Goal: Task Accomplishment & Management: Use online tool/utility

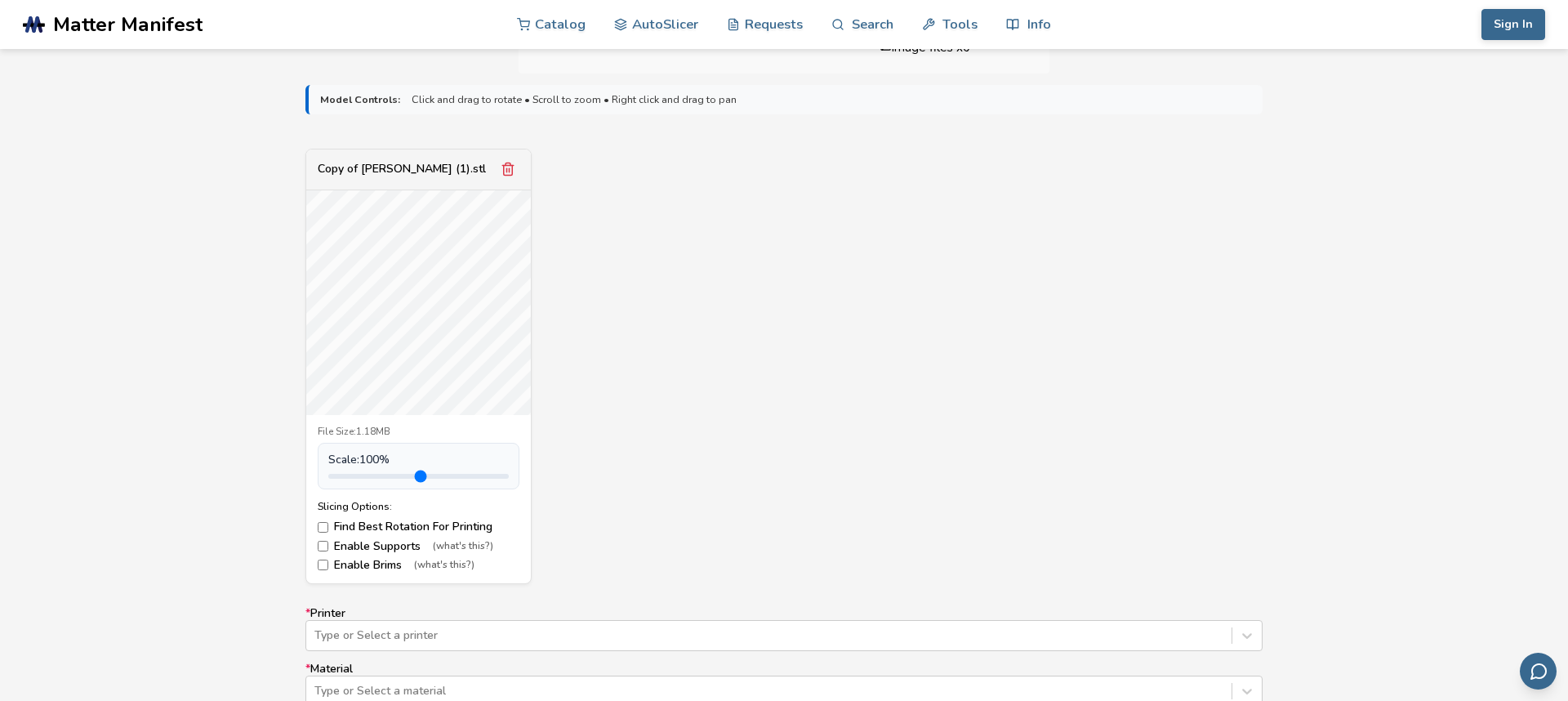
scroll to position [527, 0]
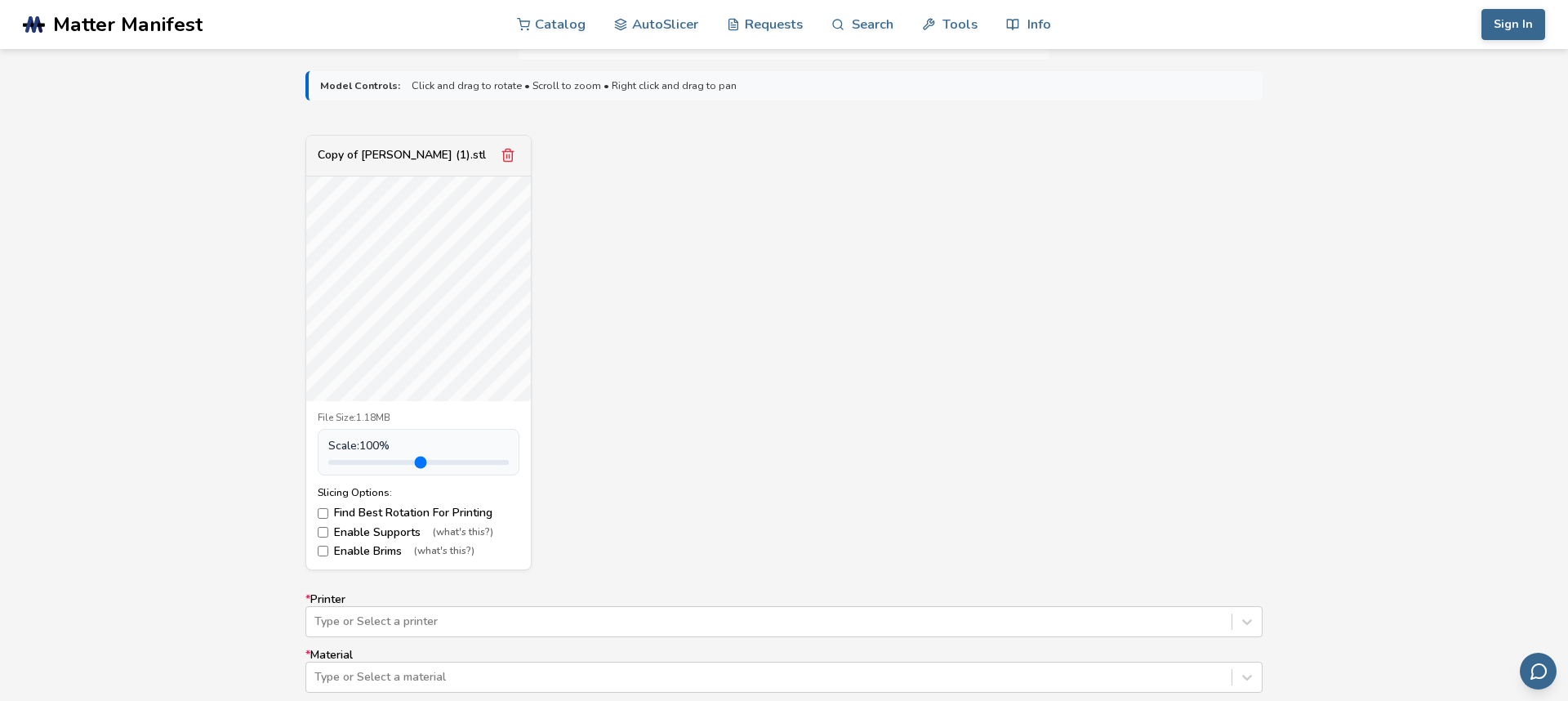
click at [384, 469] on div "Scale: 100 %" at bounding box center [418, 452] width 202 height 46
click at [418, 624] on div "Type or Select a printer" at bounding box center [784, 621] width 957 height 31
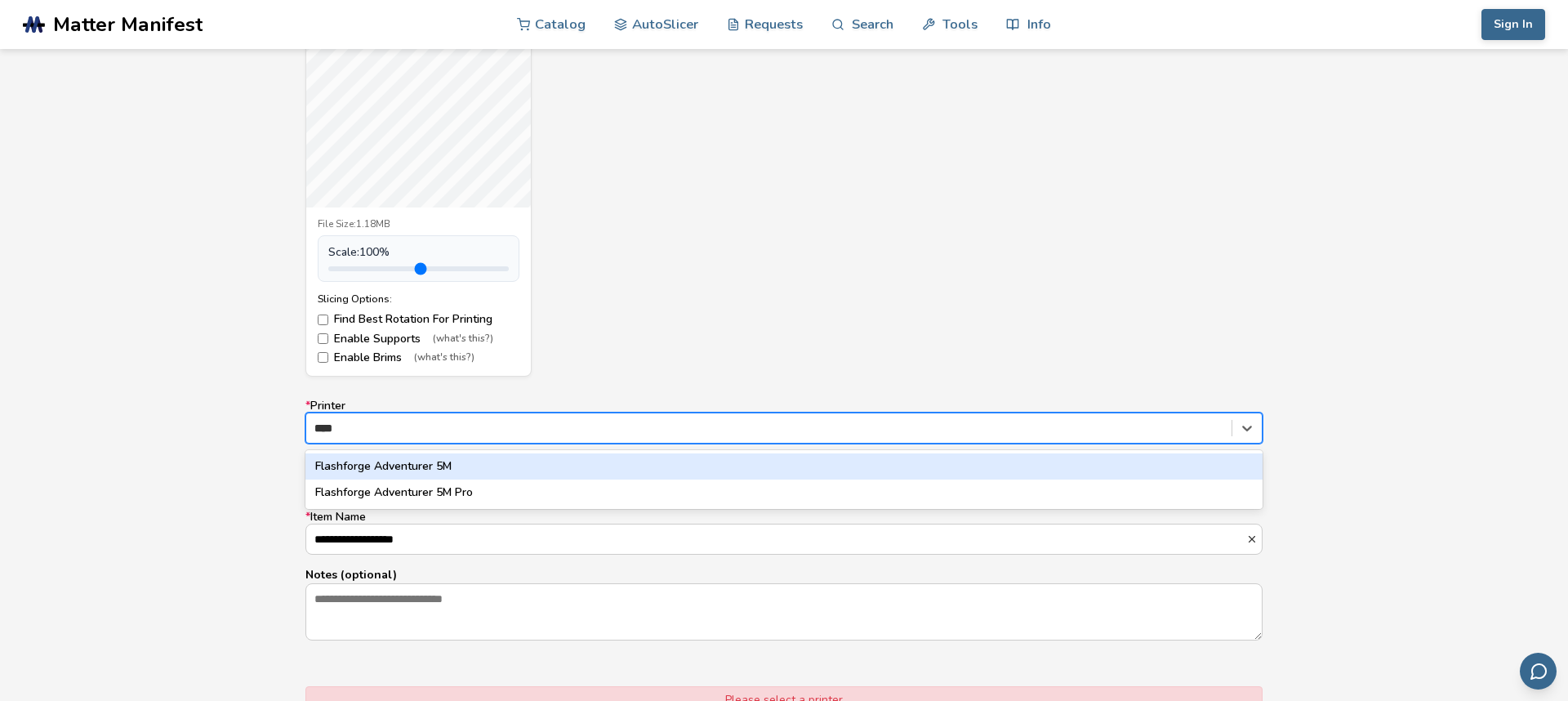
type input "*****"
click at [488, 473] on div "Flashforge Adventurer 5M" at bounding box center [784, 467] width 957 height 26
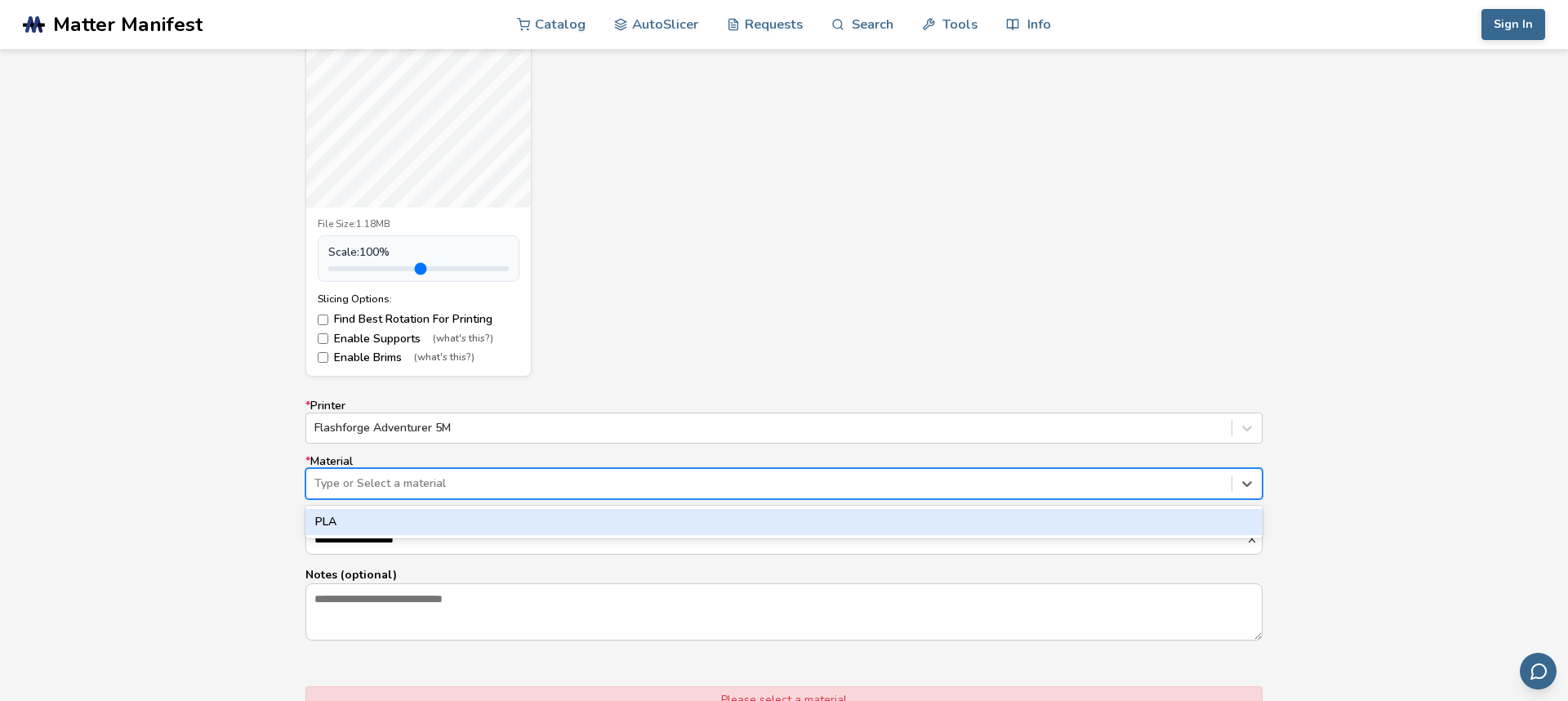
click at [488, 473] on div "Type or Select a material" at bounding box center [769, 483] width 925 height 23
click at [483, 520] on div "PLA" at bounding box center [784, 522] width 957 height 26
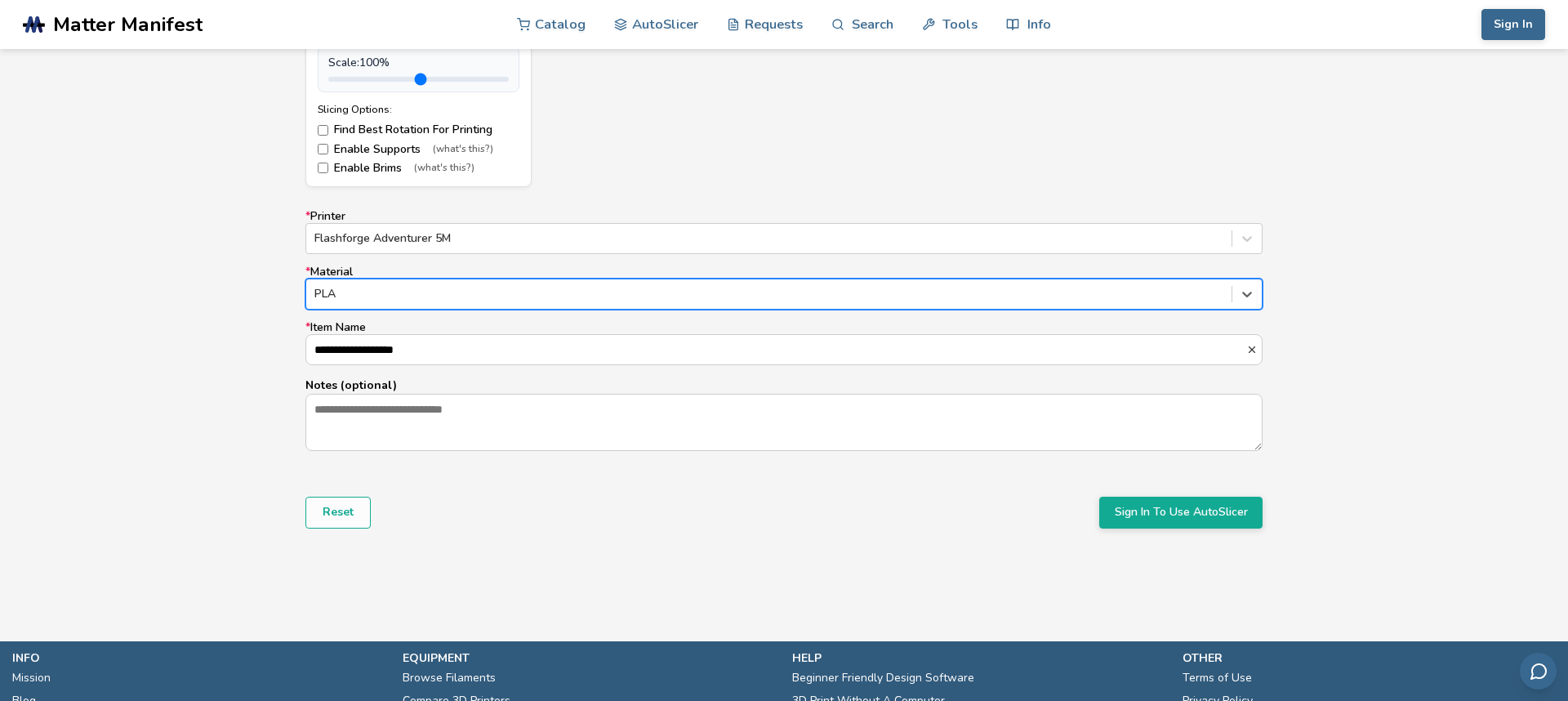
scroll to position [925, 0]
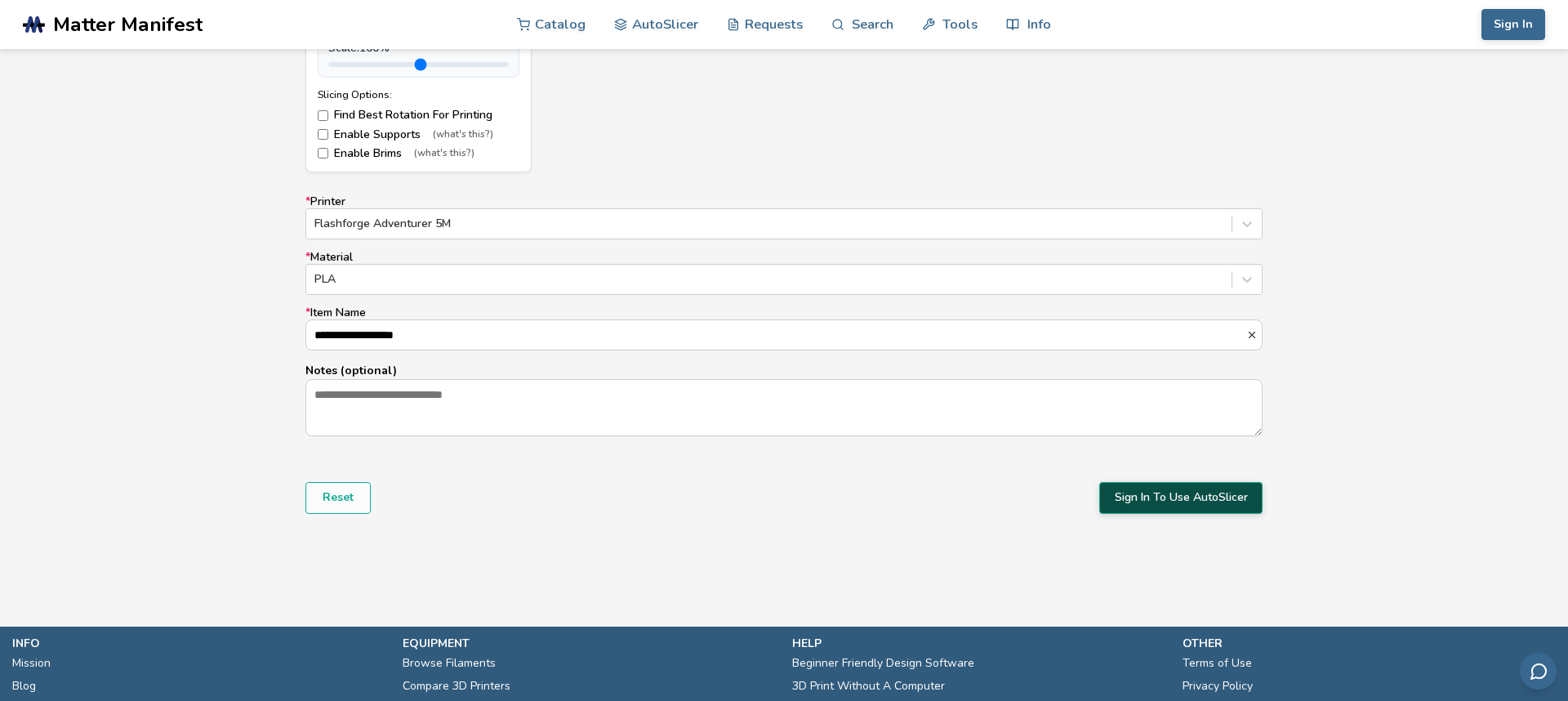
click at [1216, 501] on button "Sign In To Use AutoSlicer" at bounding box center [1182, 497] width 164 height 31
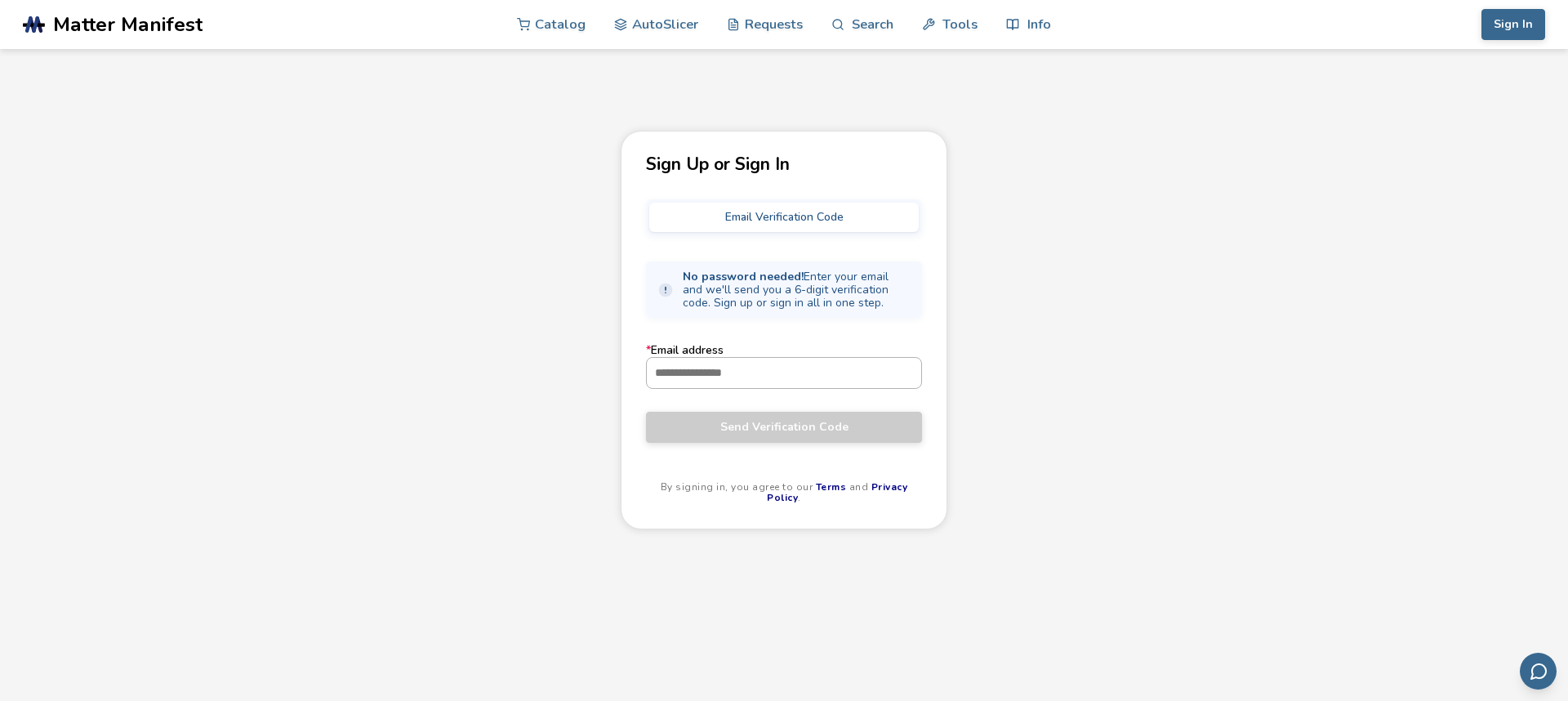
click at [797, 373] on input "* Email address" at bounding box center [784, 372] width 275 height 29
type input "**********"
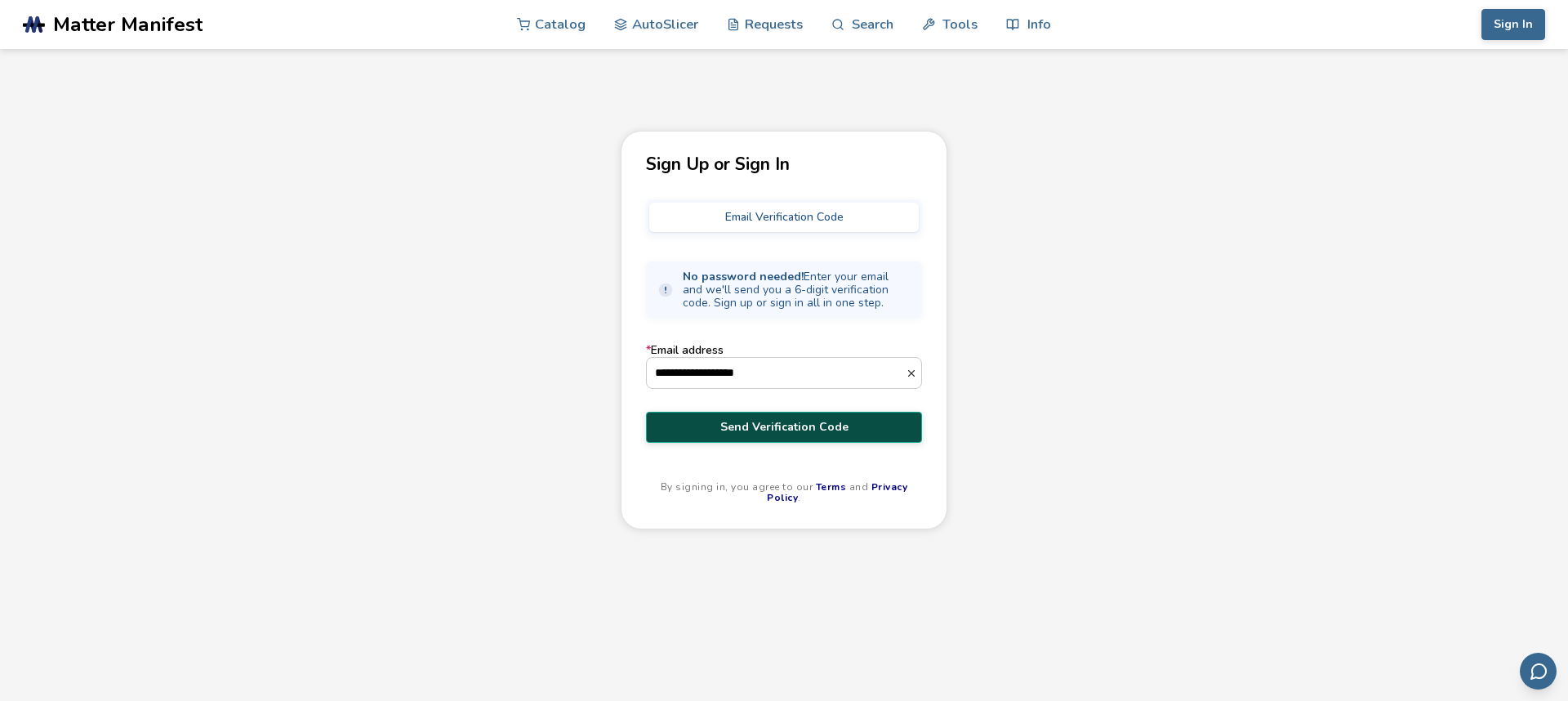
click at [821, 427] on span "Send Verification Code" at bounding box center [784, 427] width 252 height 13
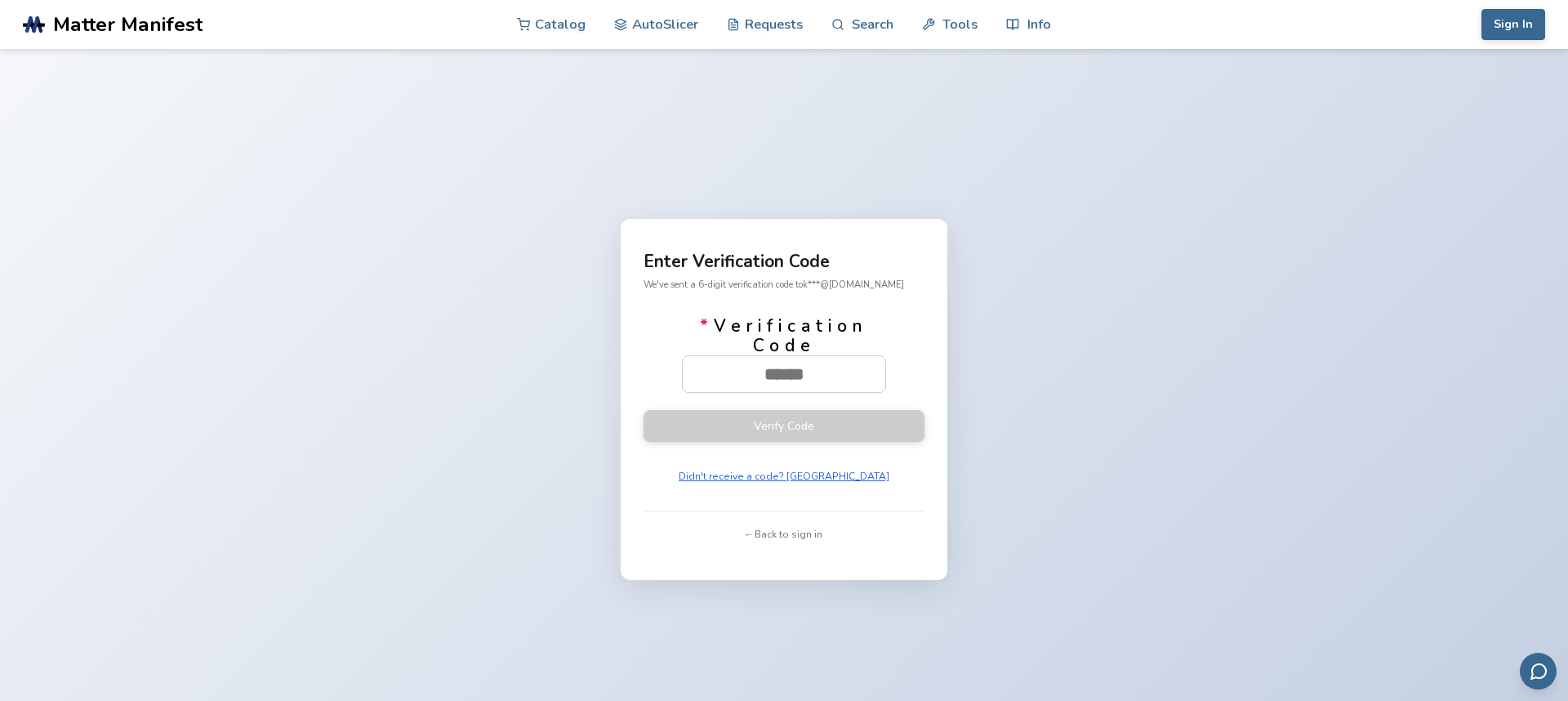
paste input "******"
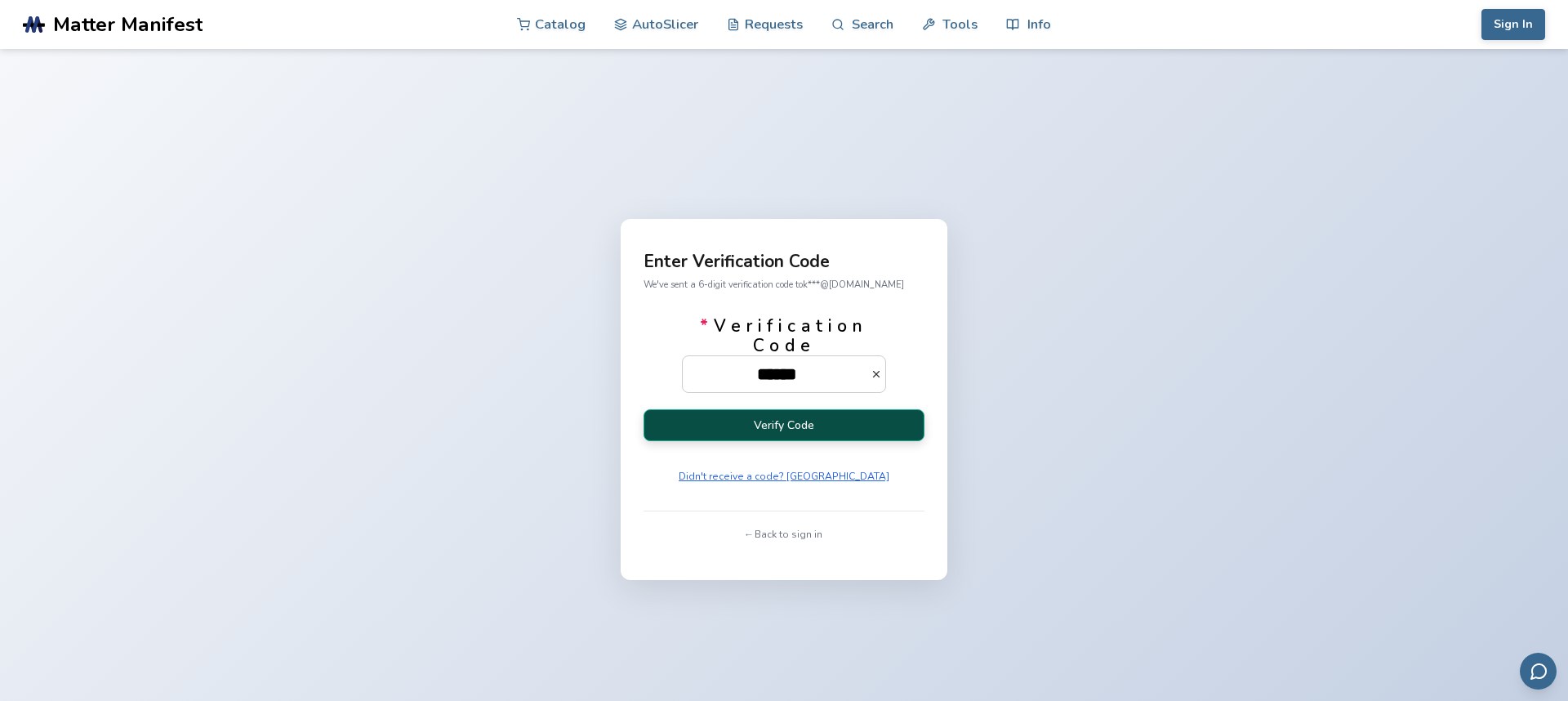
type input "******"
click at [854, 414] on button "Verify Code" at bounding box center [784, 425] width 281 height 32
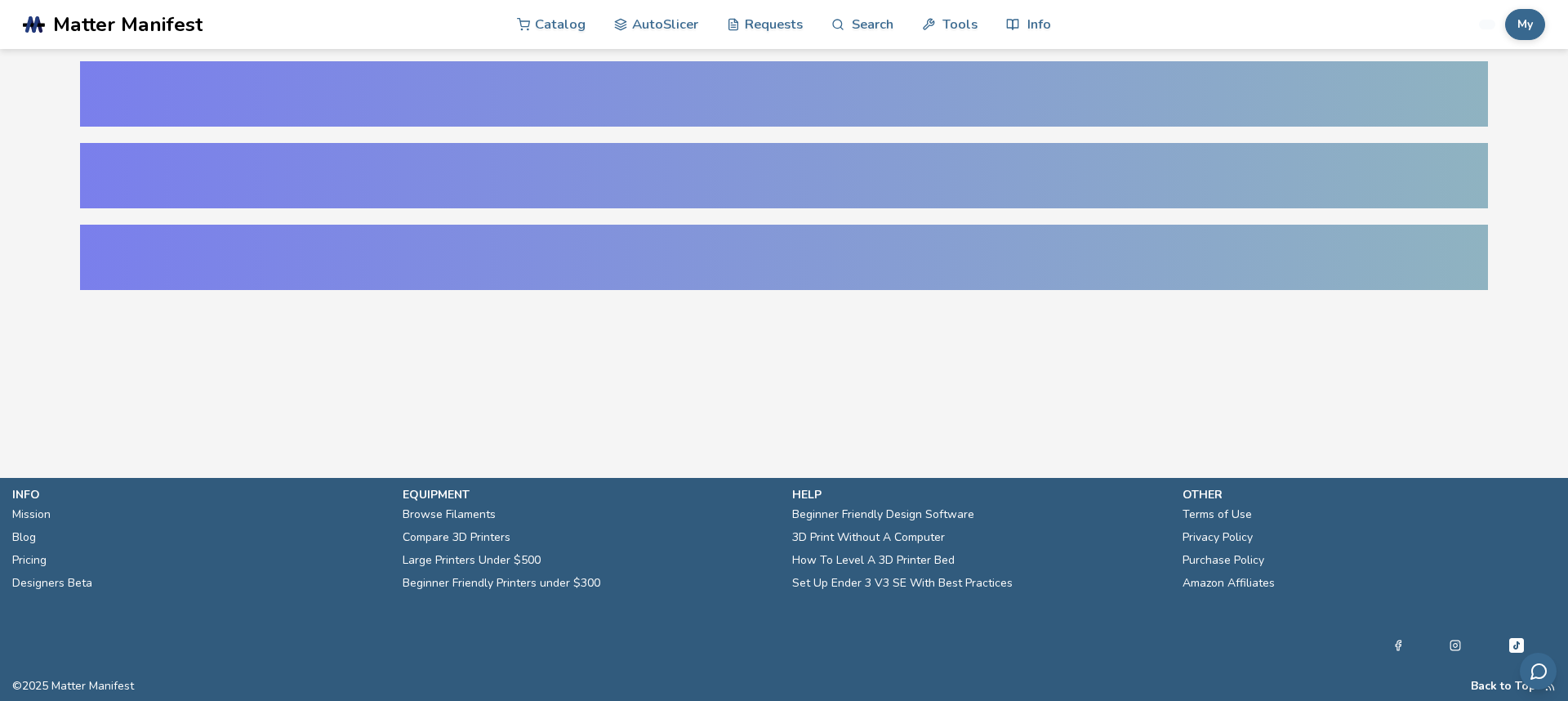
click at [860, 410] on main at bounding box center [784, 214] width 1568 height 429
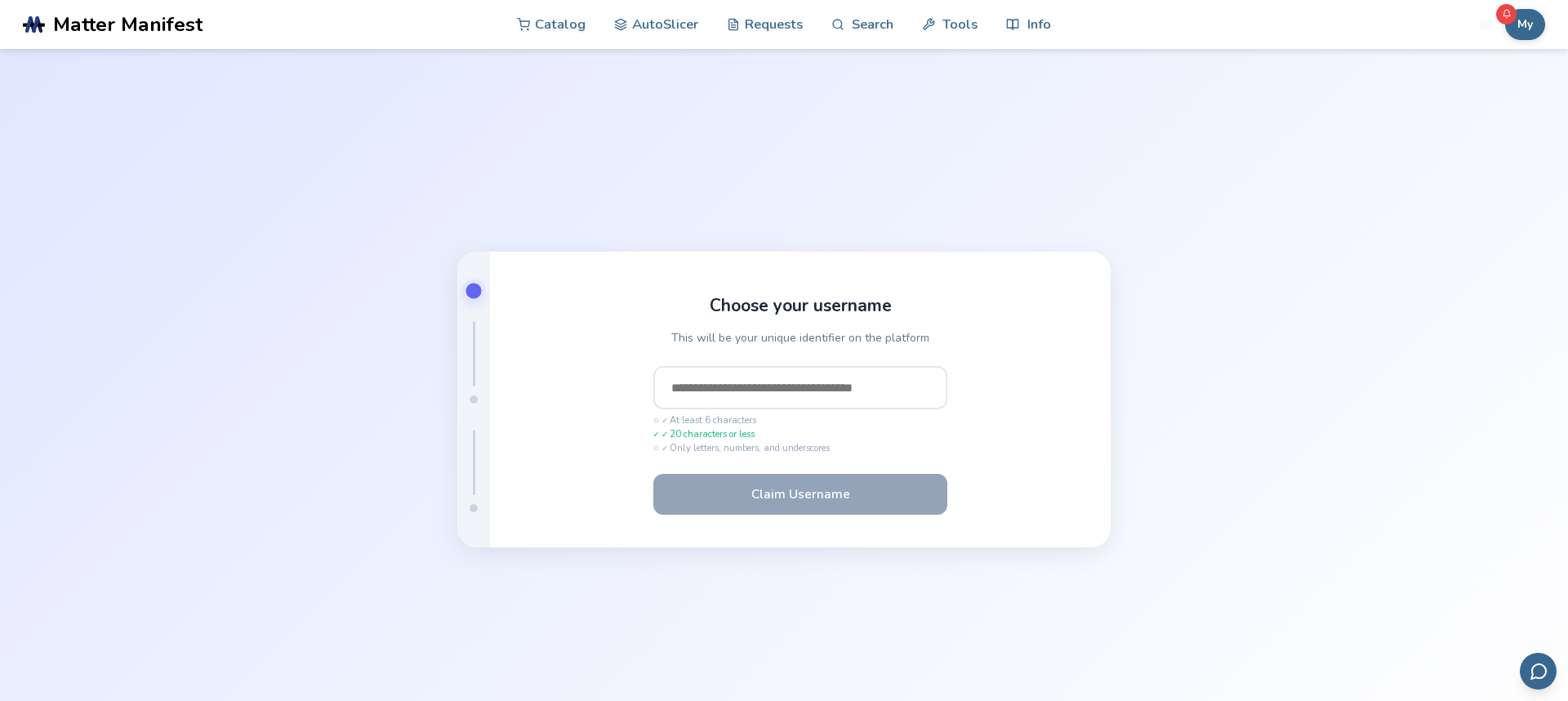
click at [808, 373] on input "text" at bounding box center [800, 388] width 294 height 44
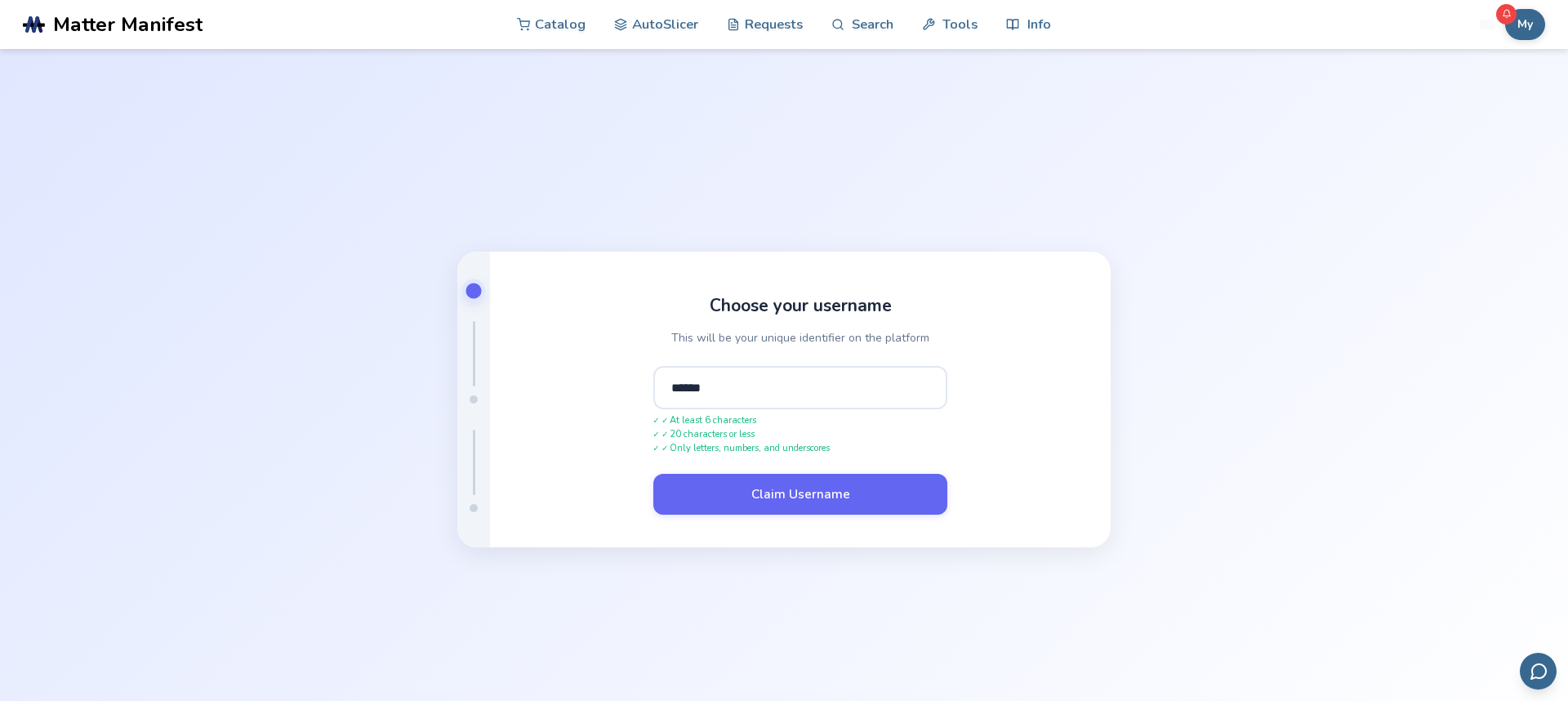
type input "******"
click at [653, 474] on button "Claim Username" at bounding box center [800, 494] width 294 height 41
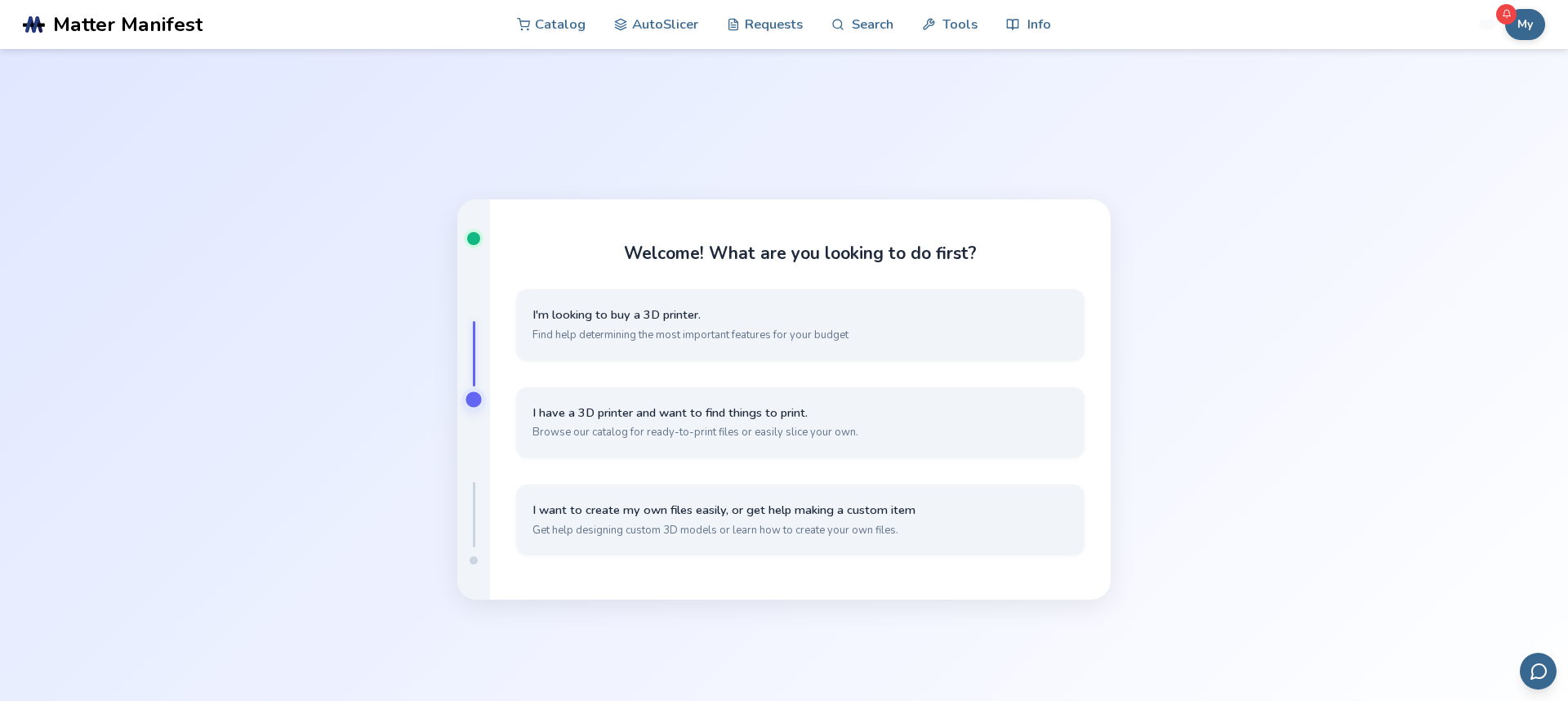
click at [858, 477] on div "I'm looking to buy a 3D printer. Find help determining the most important featu…" at bounding box center [800, 427] width 569 height 277
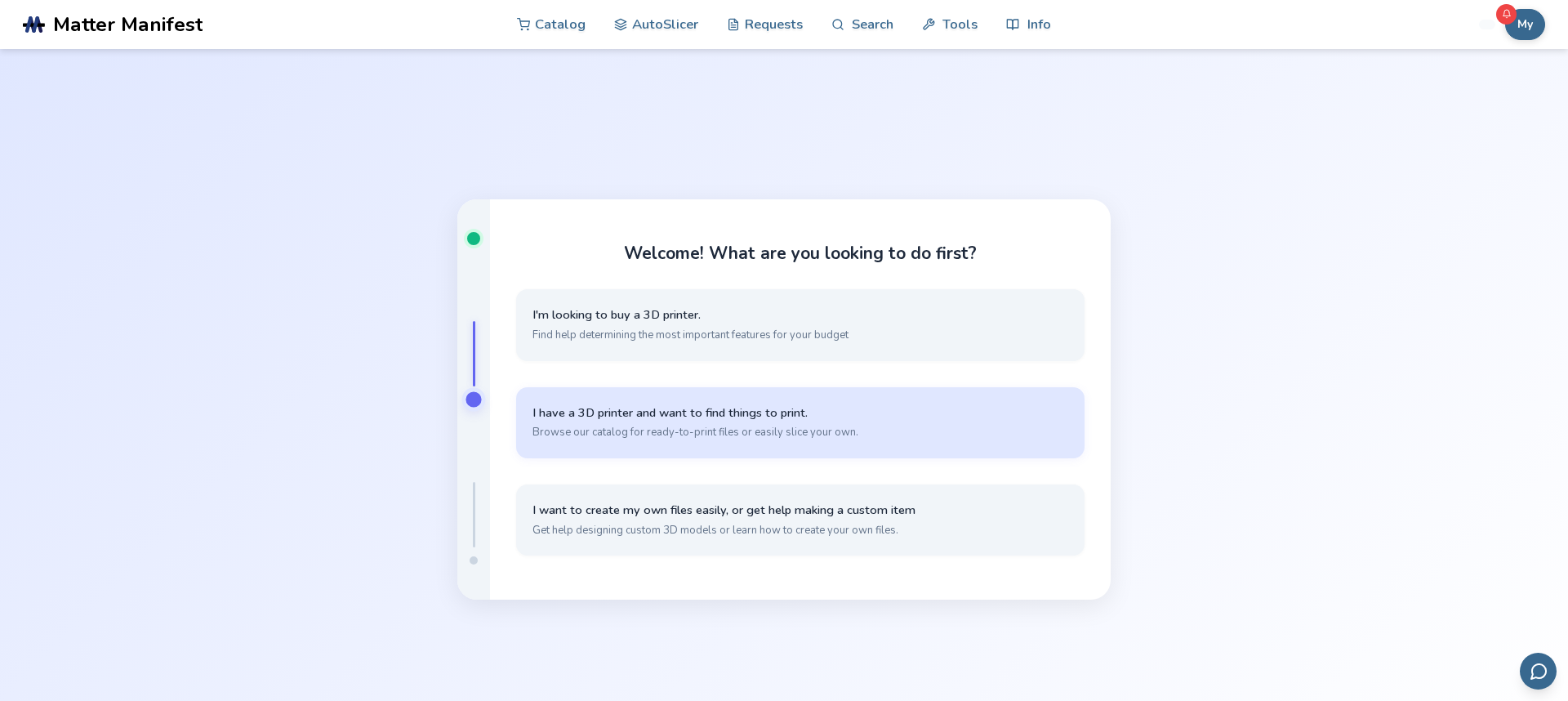
drag, startPoint x: 862, startPoint y: 437, endPoint x: 818, endPoint y: 437, distance: 44.0
click at [862, 437] on button "I have a 3D printer and want to find things to print. Browse our catalog for re…" at bounding box center [800, 423] width 569 height 71
drag, startPoint x: 824, startPoint y: 439, endPoint x: 802, endPoint y: 431, distance: 23.4
click at [821, 438] on span "Simple, quick slicing with cloud storage through the AutoSlicer" at bounding box center [800, 432] width 536 height 15
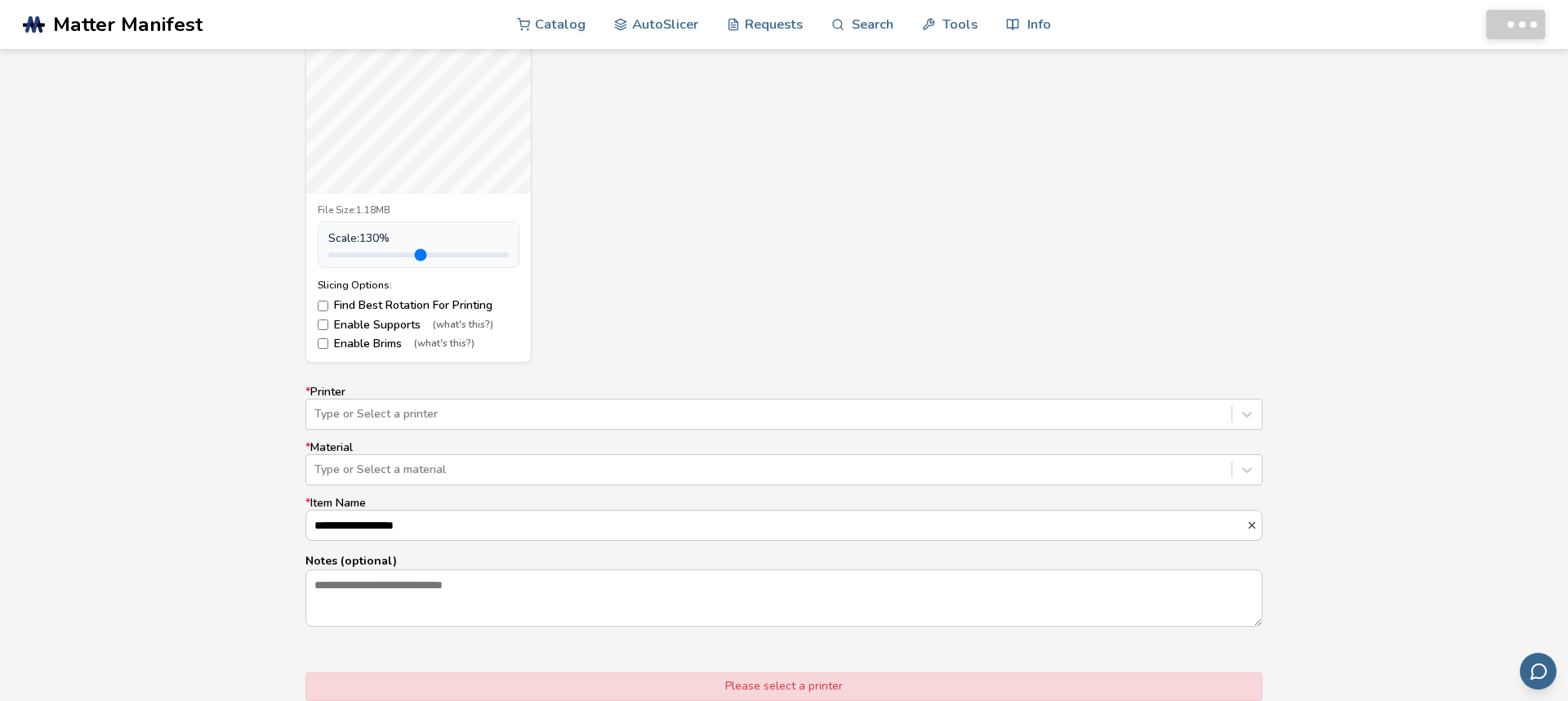
type input "***"
click at [376, 257] on input "range" at bounding box center [418, 255] width 180 height 5
click at [411, 419] on div at bounding box center [769, 414] width 909 height 17
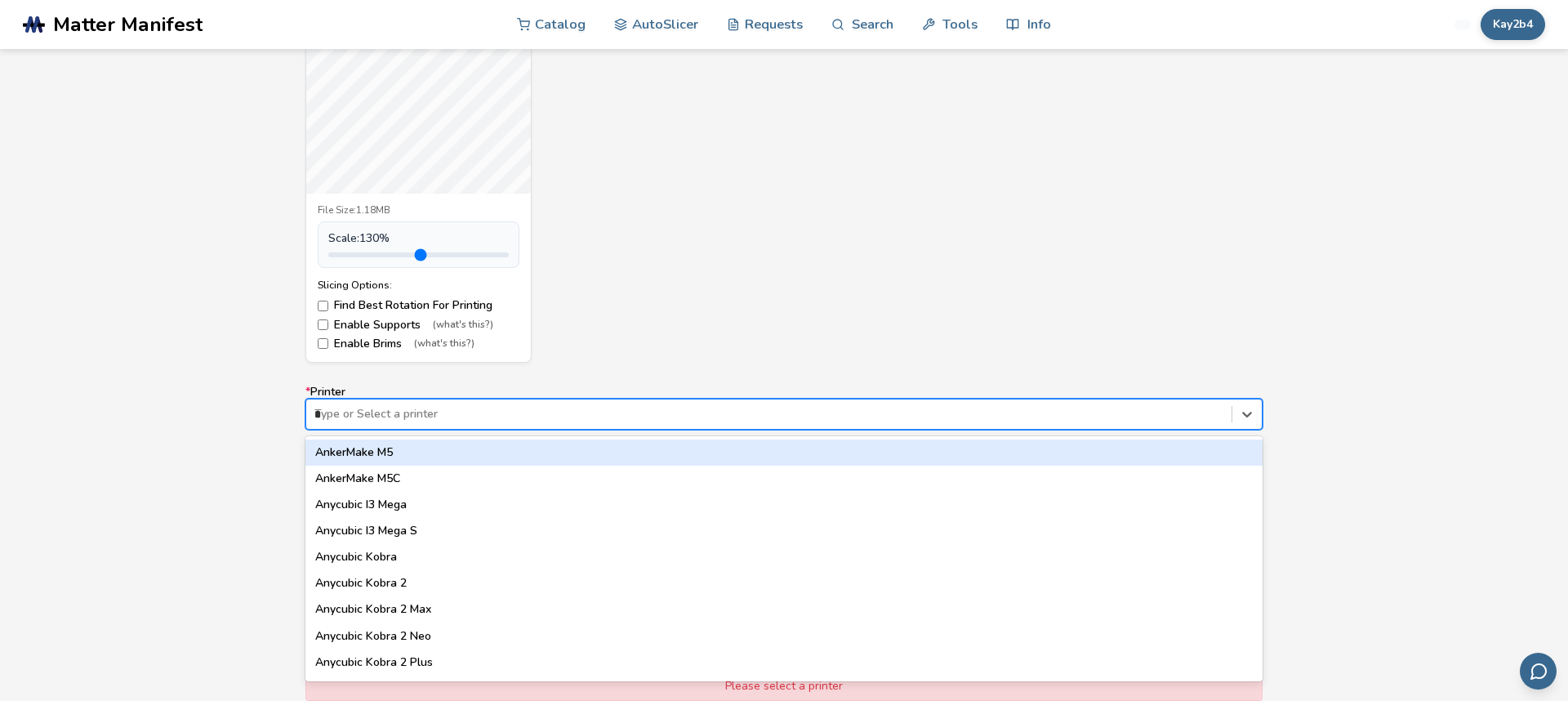
scroll to position [0, 0]
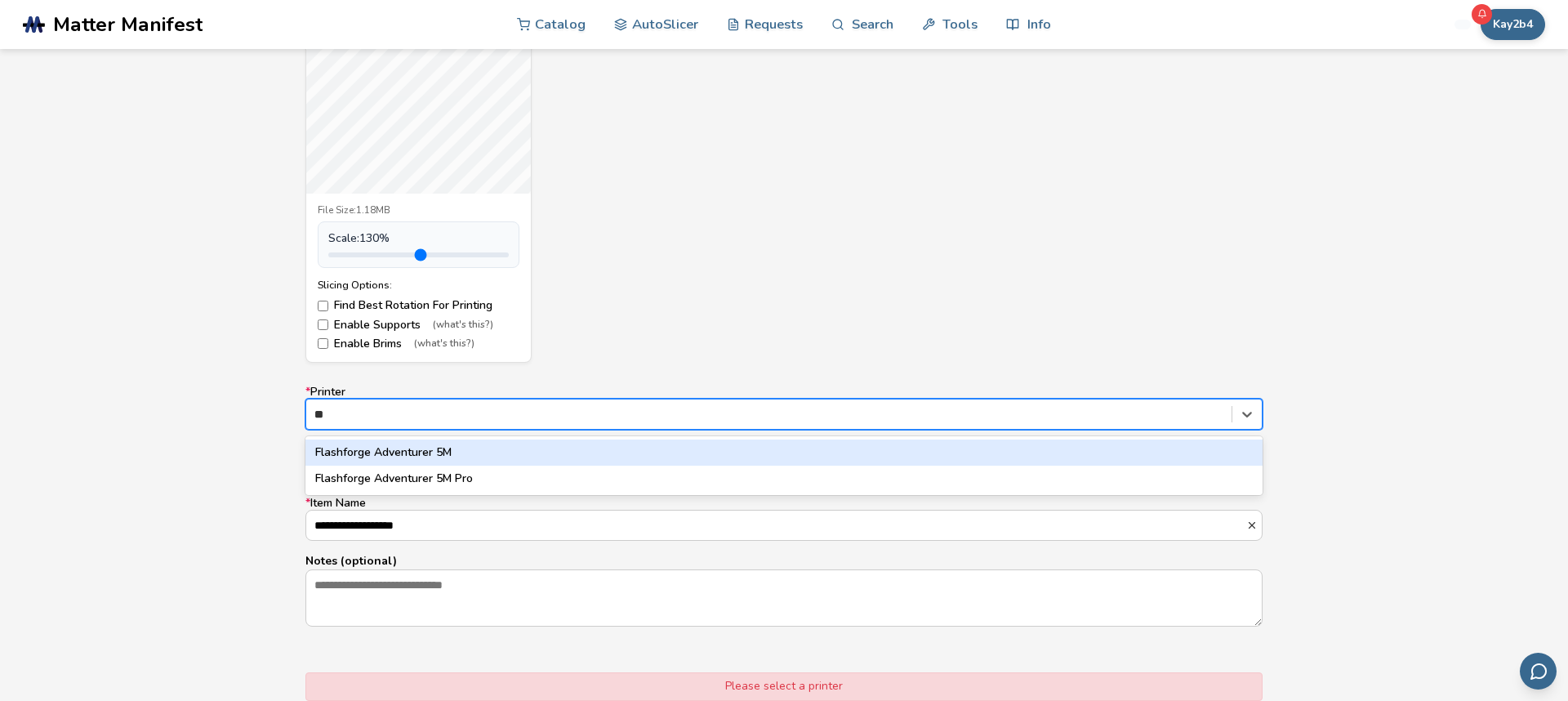
type input "***"
click at [406, 456] on div "Flashforge Adventurer 5M" at bounding box center [784, 453] width 957 height 26
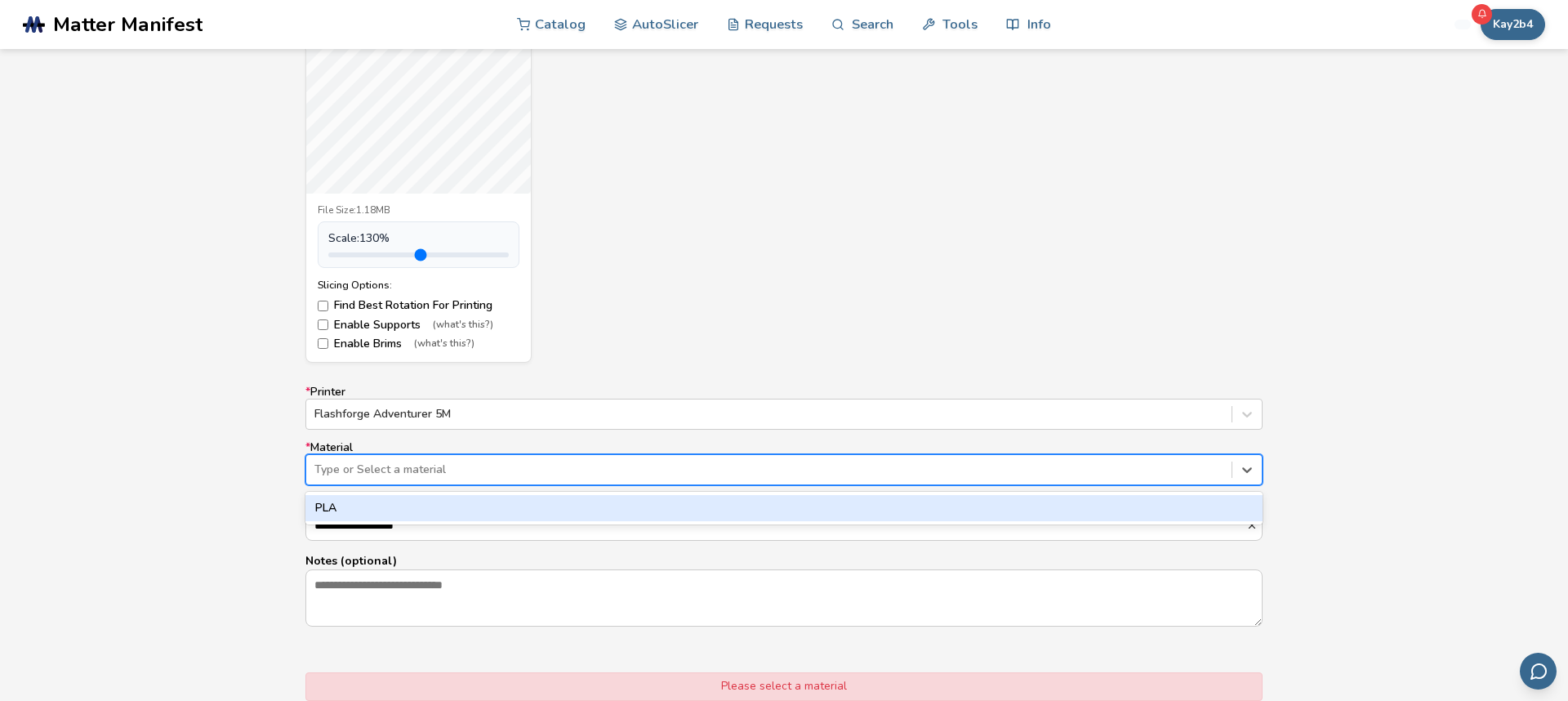
click at [427, 463] on div at bounding box center [769, 469] width 909 height 17
click at [428, 498] on div "PLA" at bounding box center [784, 508] width 957 height 26
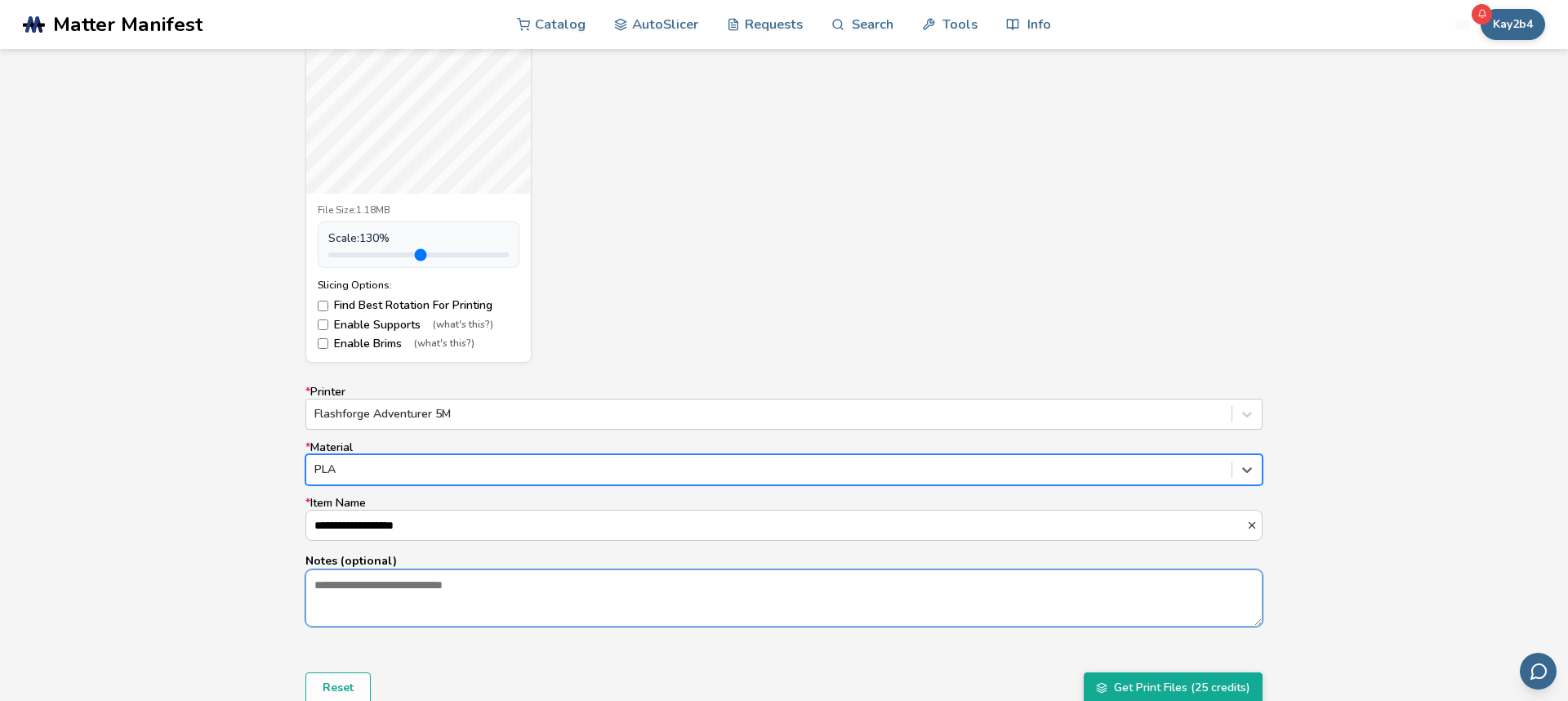
click at [419, 584] on textarea "Notes (optional)" at bounding box center [784, 598] width 955 height 55
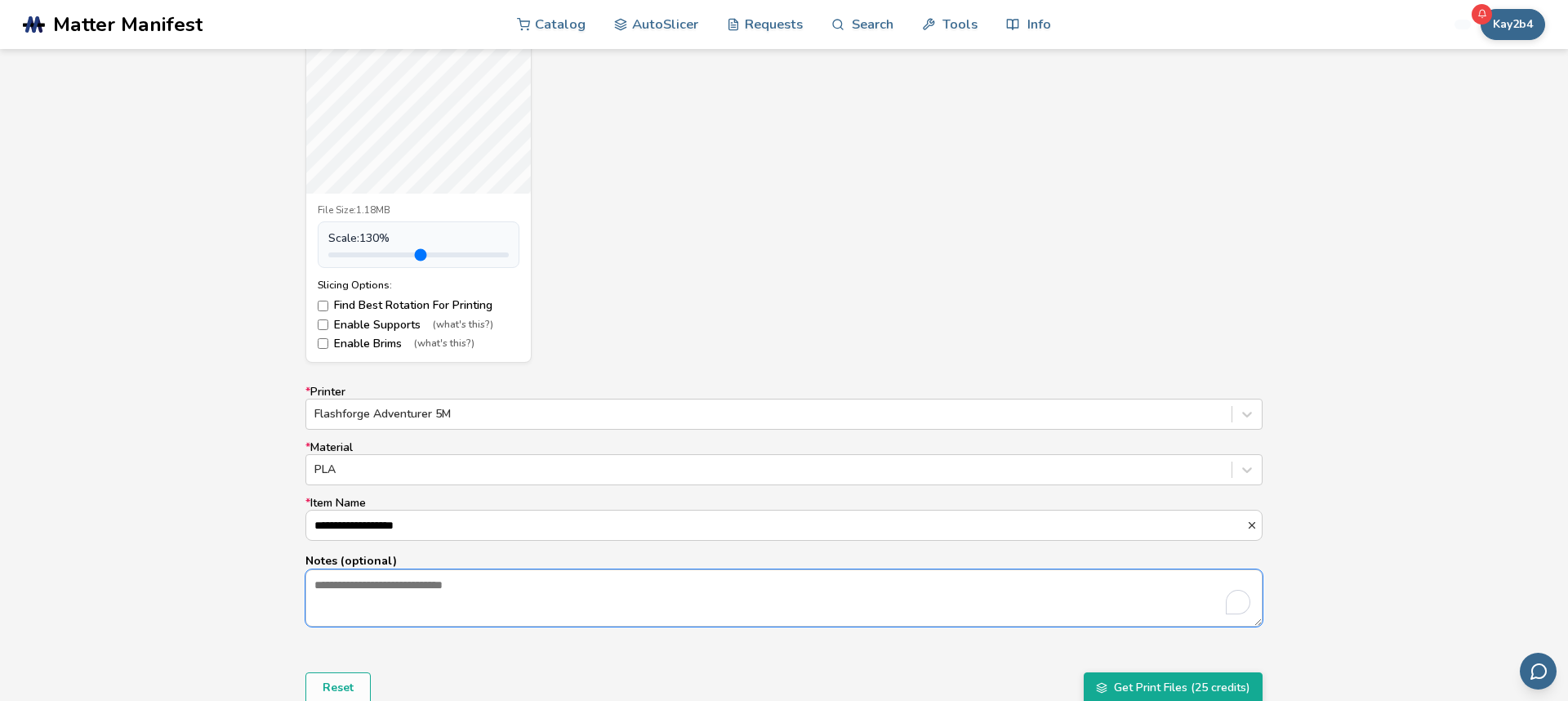
scroll to position [893, 0]
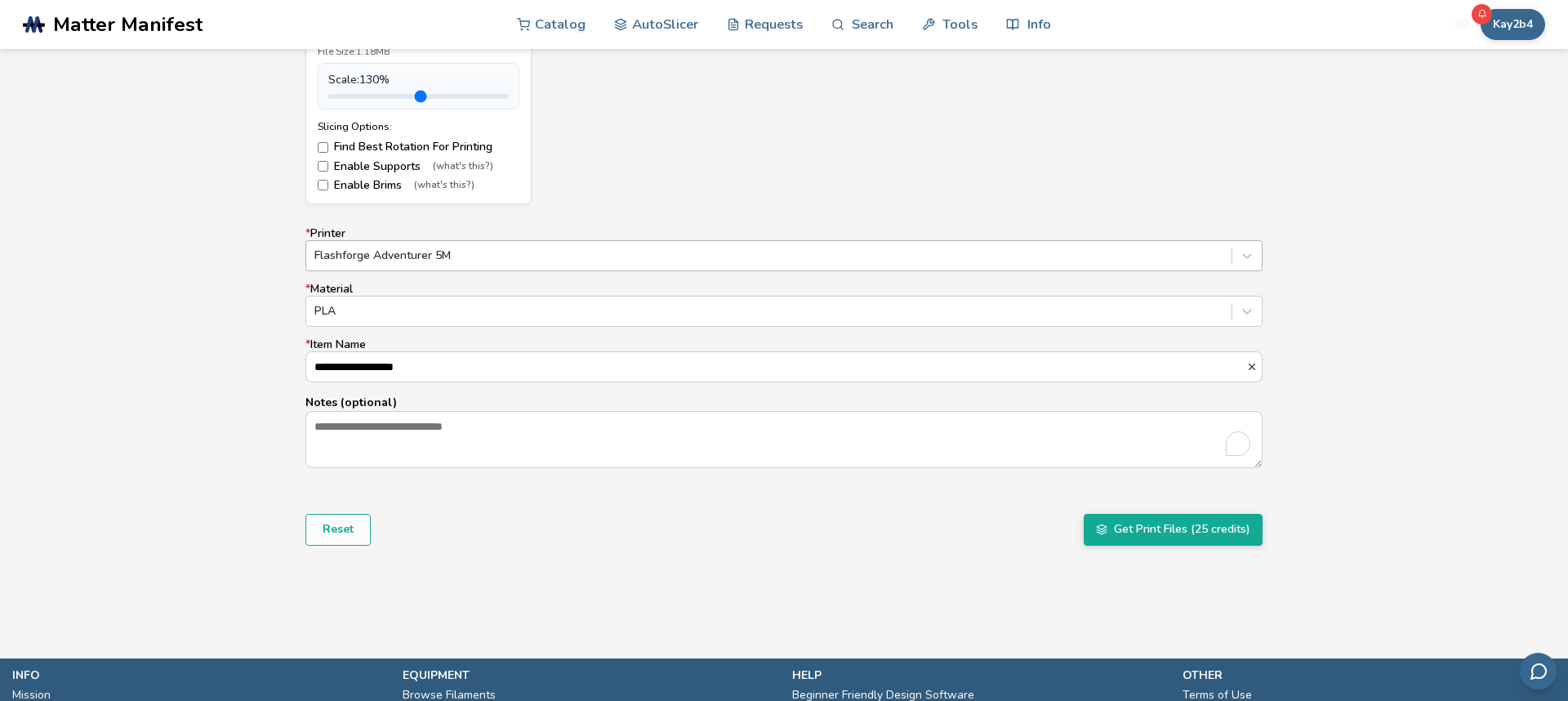
click at [639, 264] on div "Flashforge Adventurer 5M" at bounding box center [769, 255] width 925 height 23
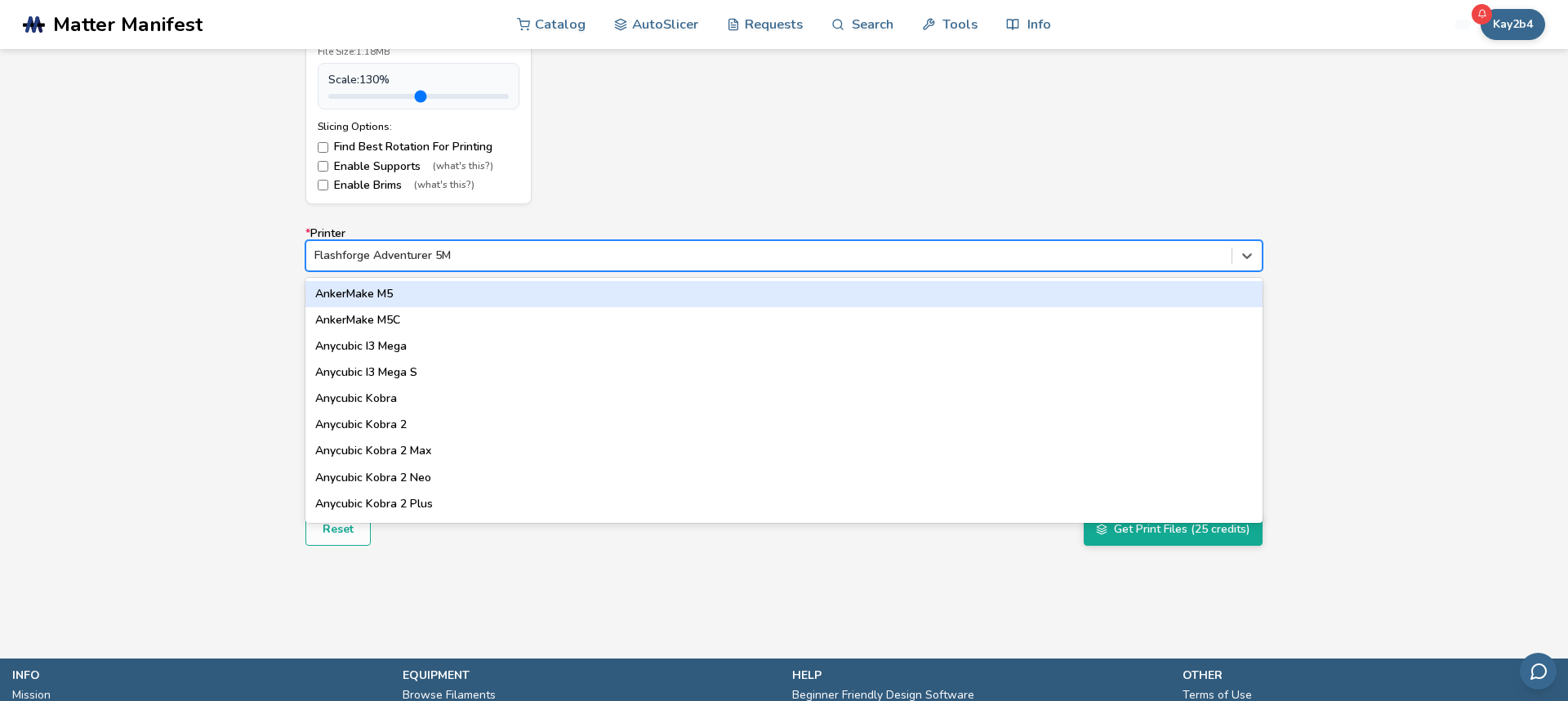
click at [599, 255] on div at bounding box center [769, 255] width 909 height 17
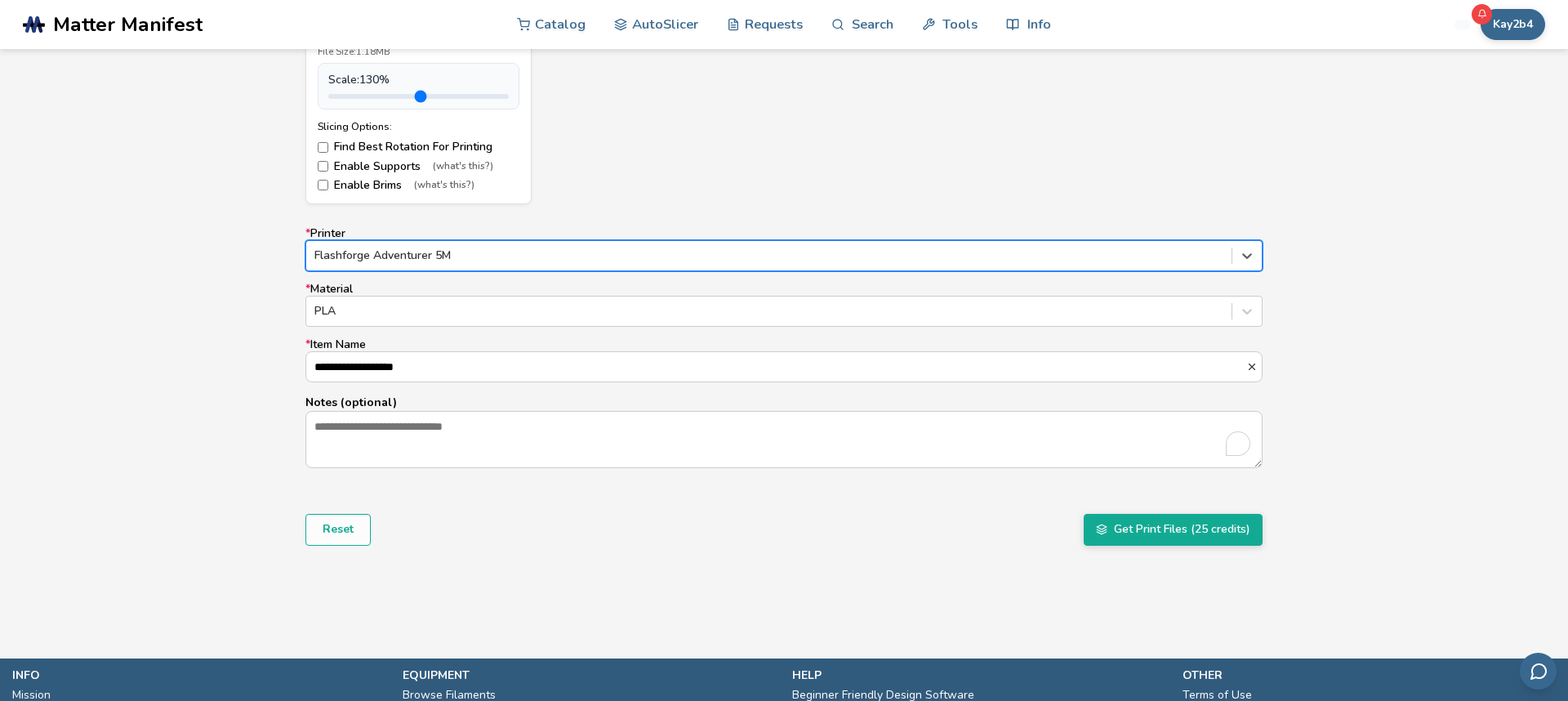
click at [598, 255] on div at bounding box center [769, 255] width 909 height 17
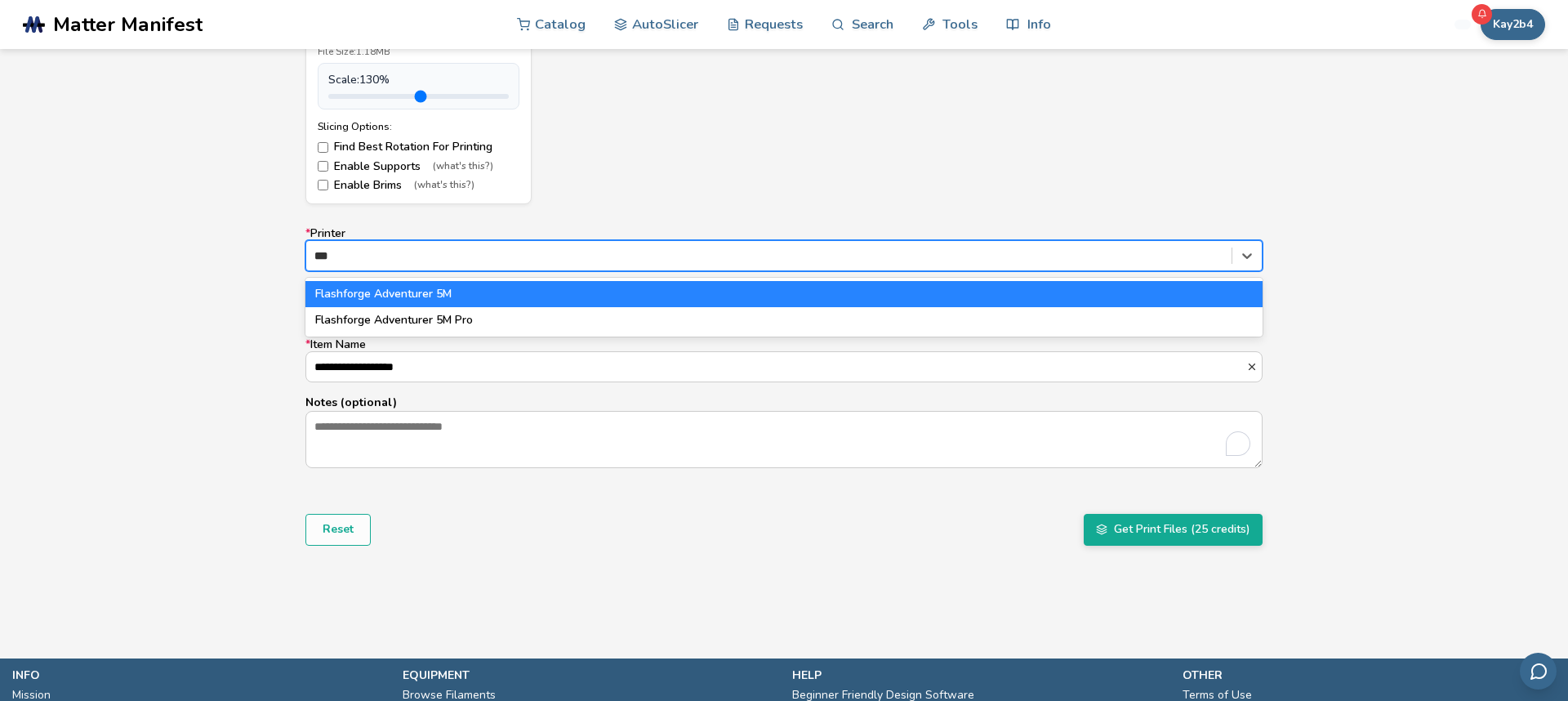
type input "****"
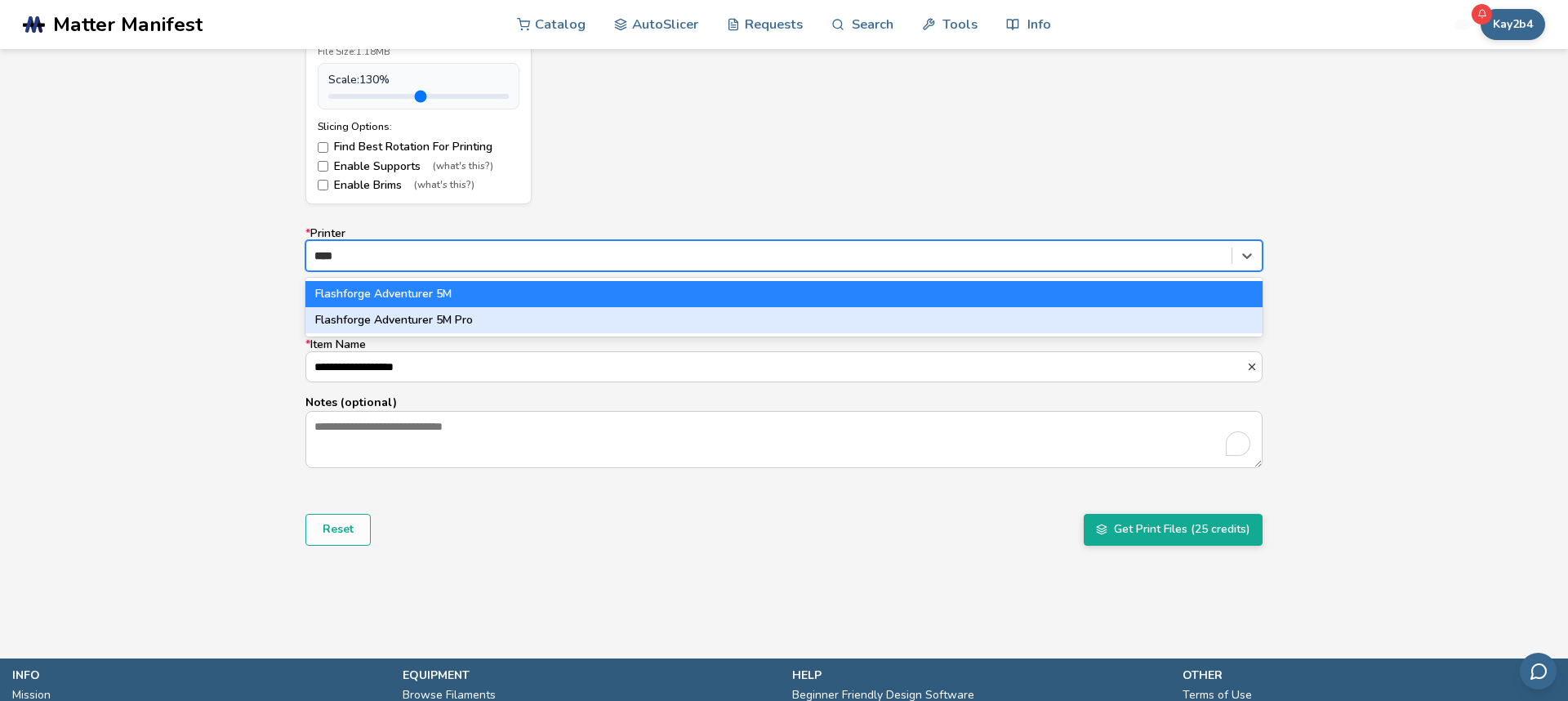
click at [559, 322] on div "Flashforge Adventurer 5M Pro" at bounding box center [784, 321] width 957 height 26
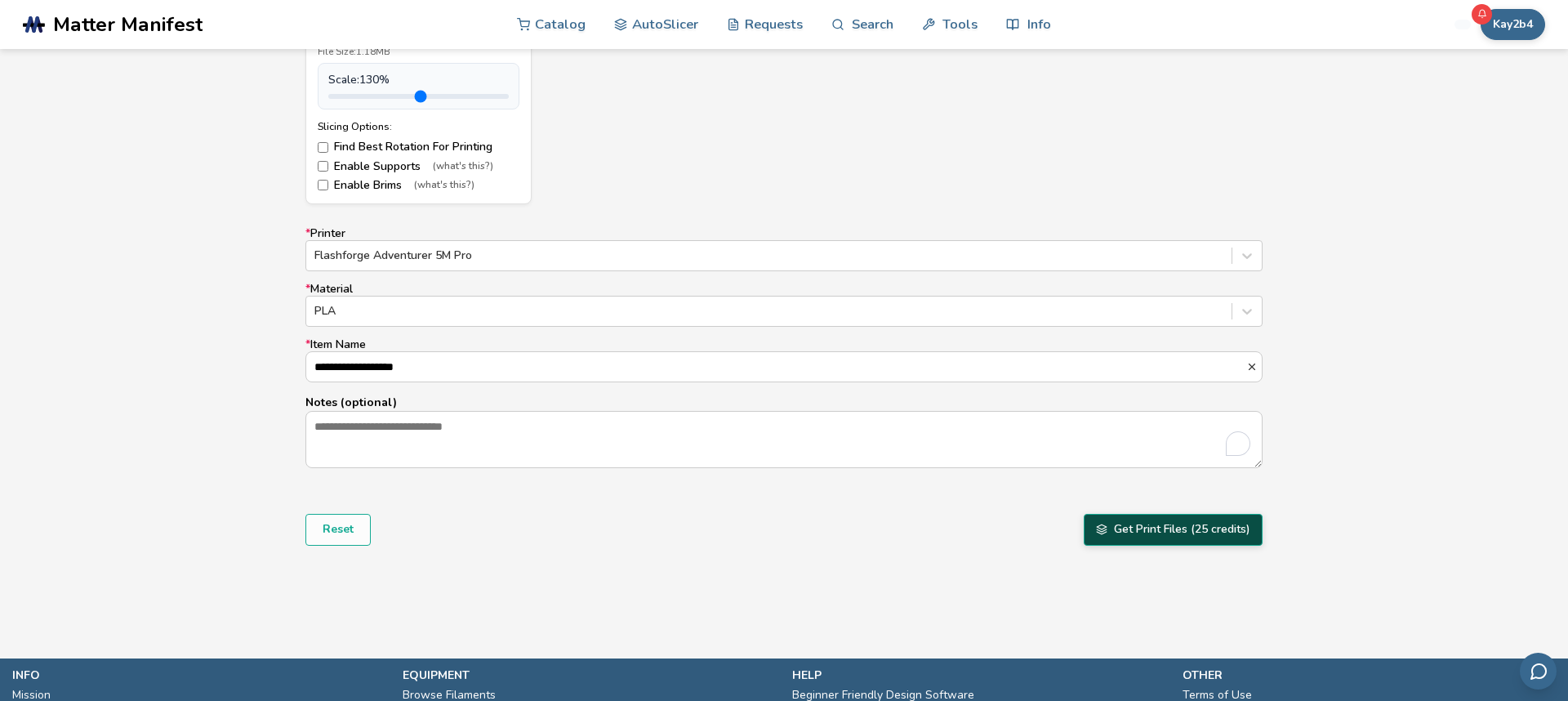
drag, startPoint x: 1198, startPoint y: 526, endPoint x: 1204, endPoint y: 513, distance: 14.3
click at [1198, 526] on button "Get Print Files (25 credits)" at bounding box center [1173, 529] width 179 height 31
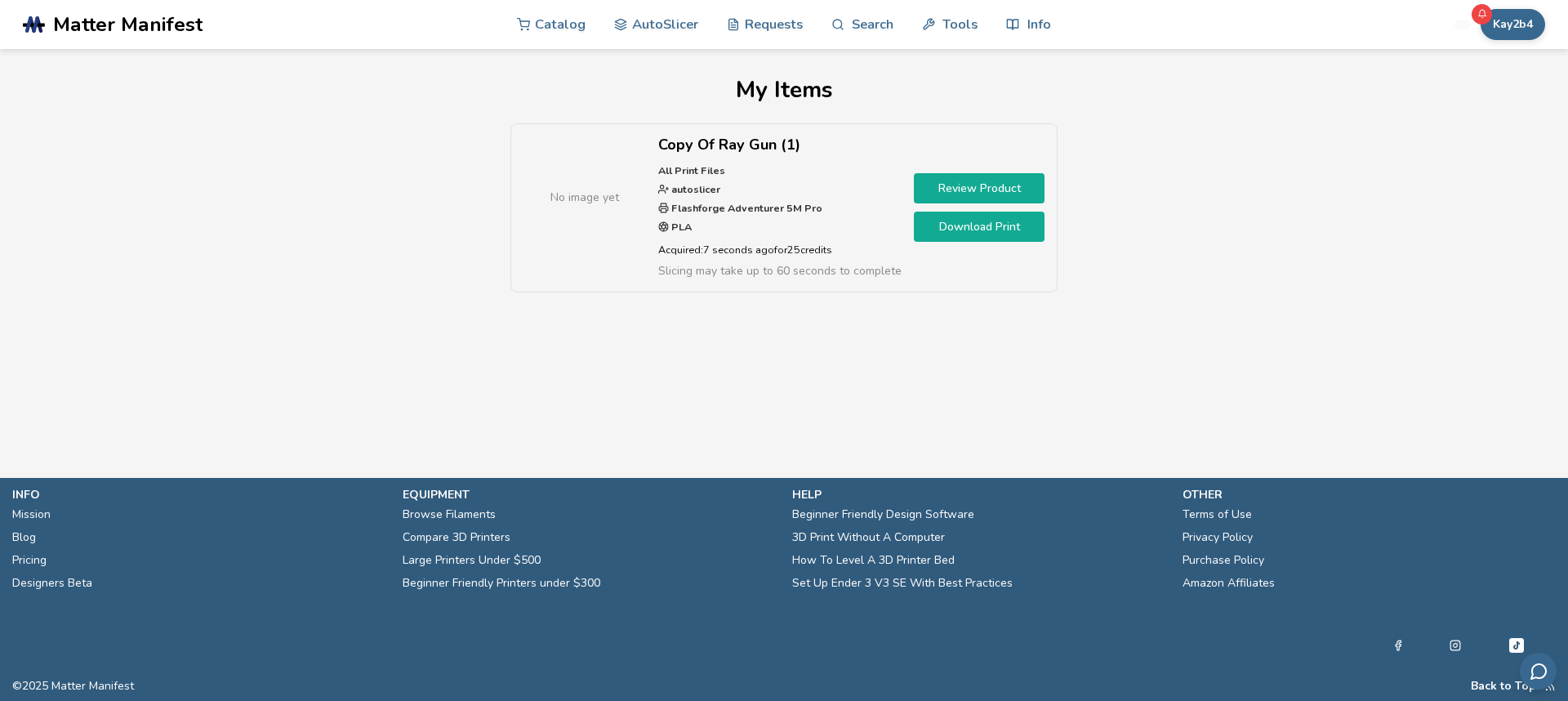
click at [984, 226] on link "Download Print" at bounding box center [979, 226] width 130 height 30
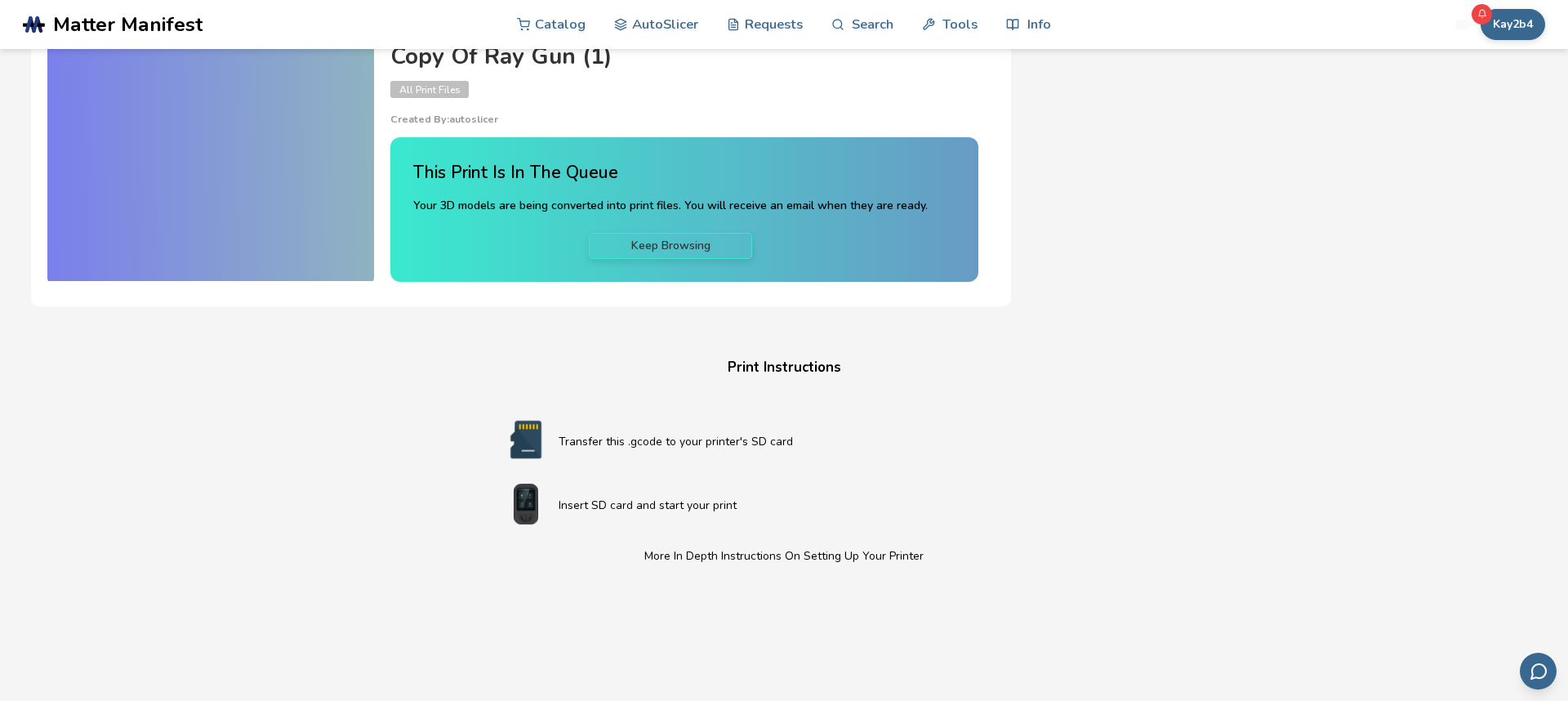
scroll to position [26, 0]
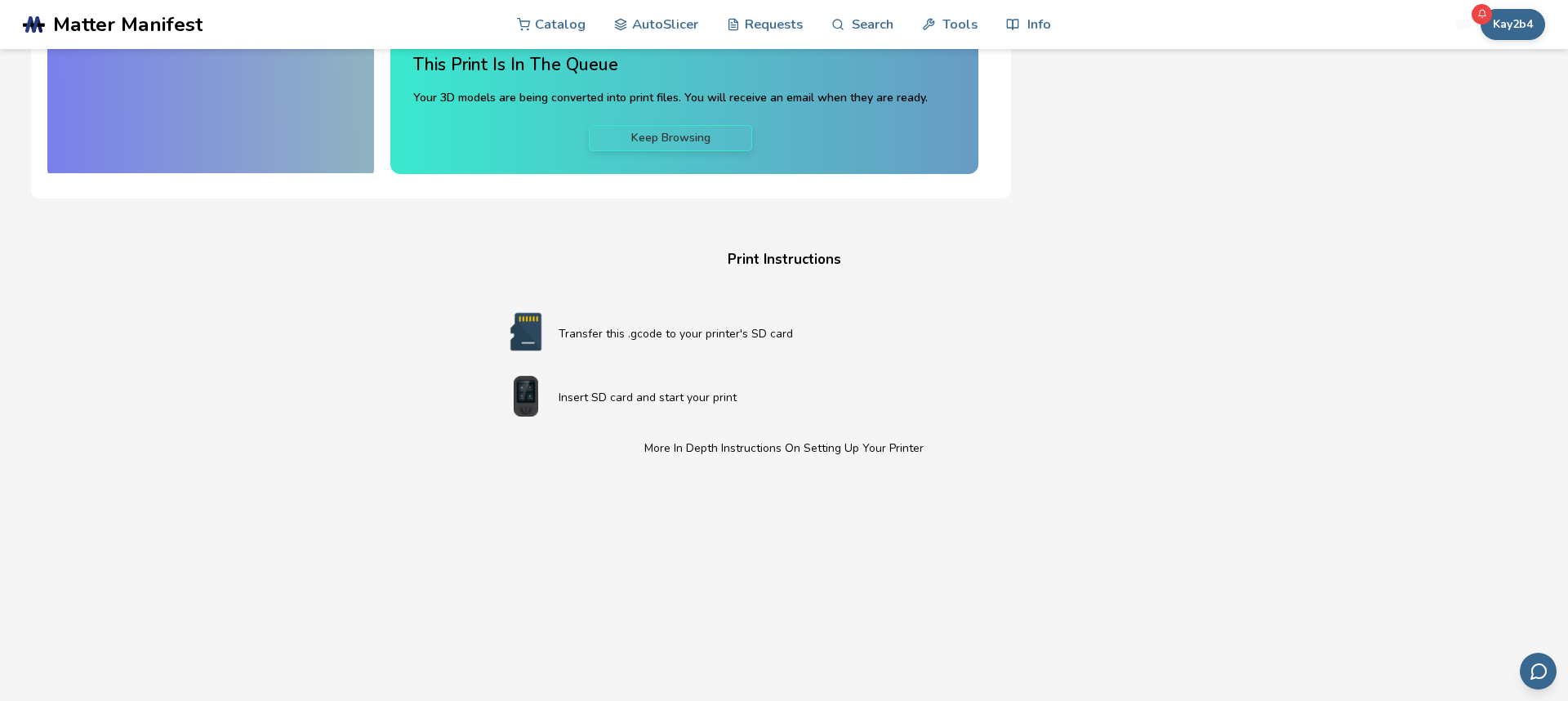
click at [665, 137] on link "Keep Browsing" at bounding box center [671, 138] width 164 height 26
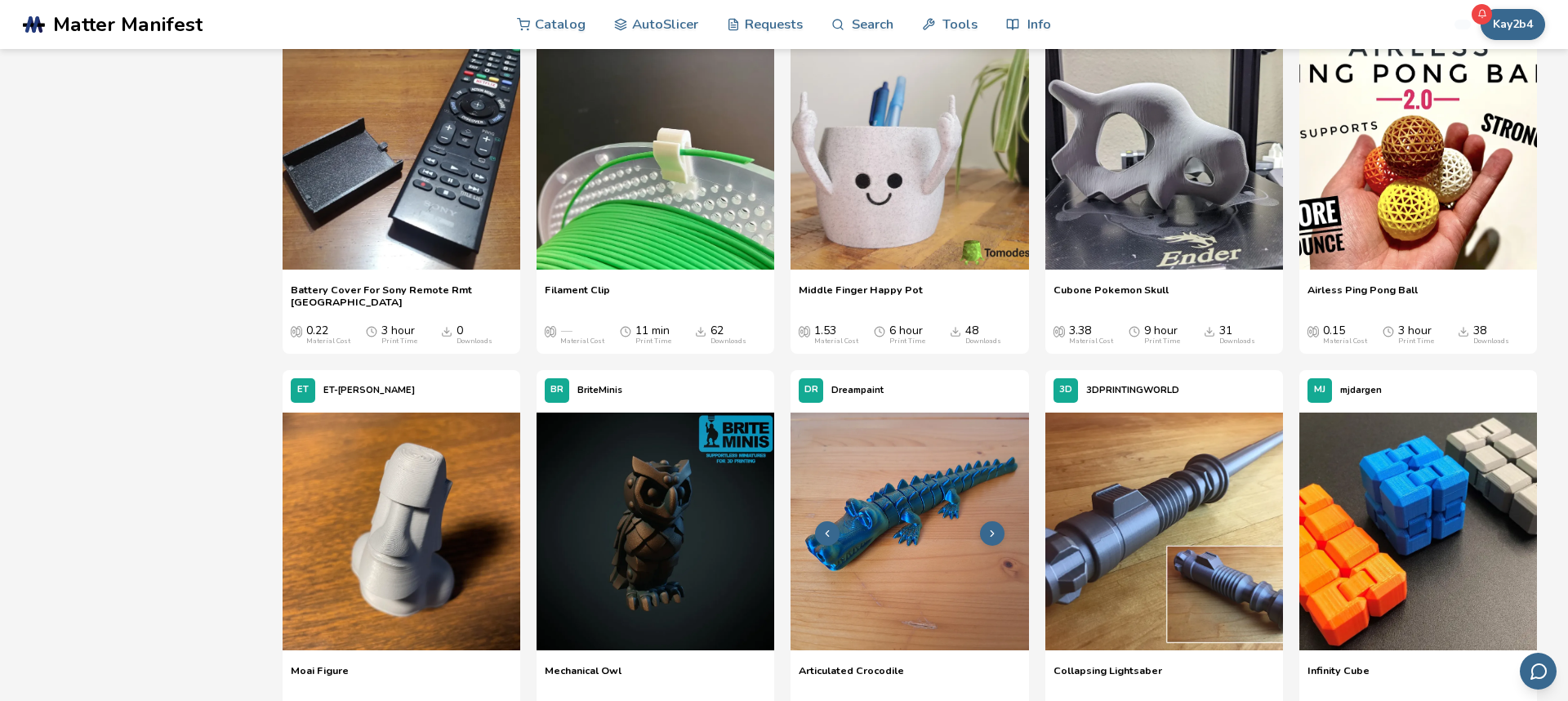
scroll to position [738, 0]
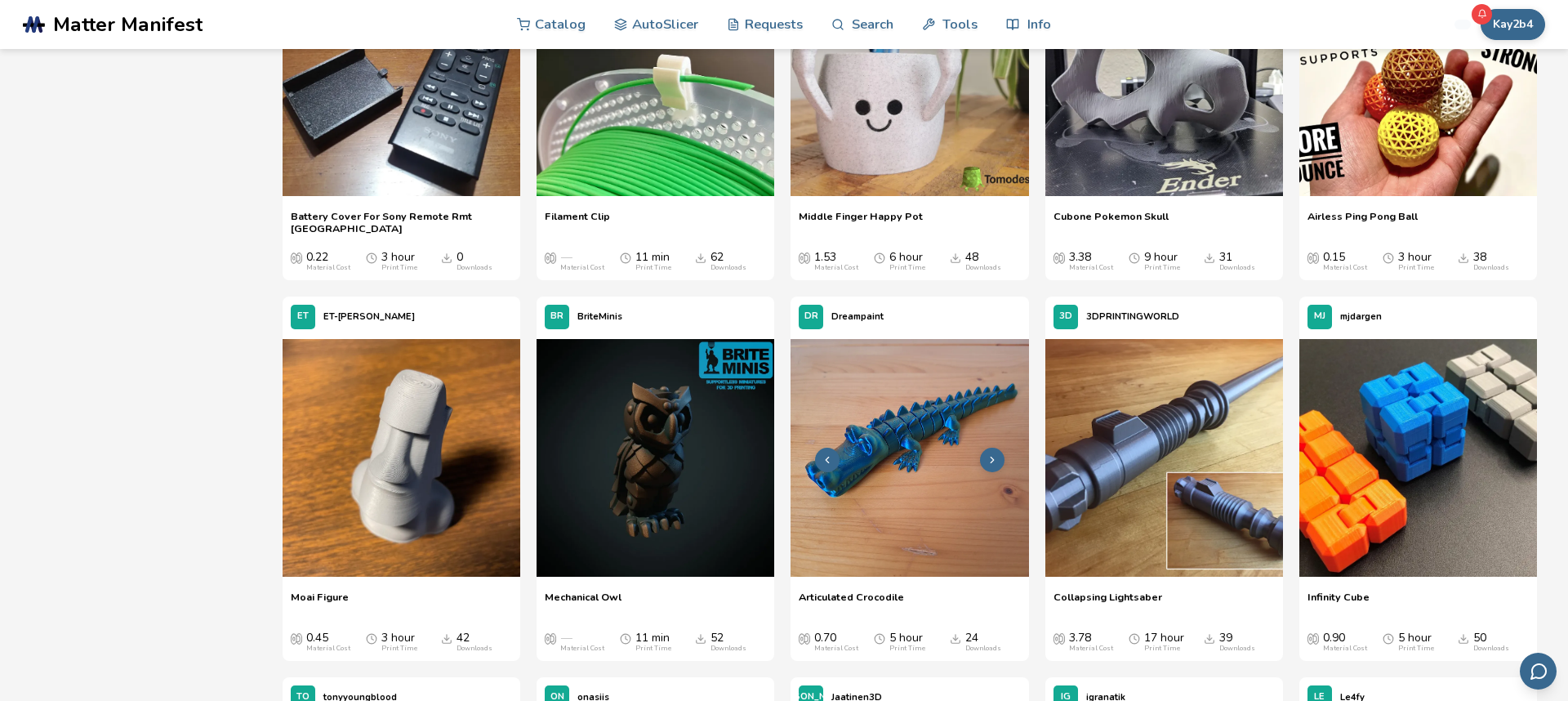
click at [902, 389] on img at bounding box center [909, 458] width 238 height 238
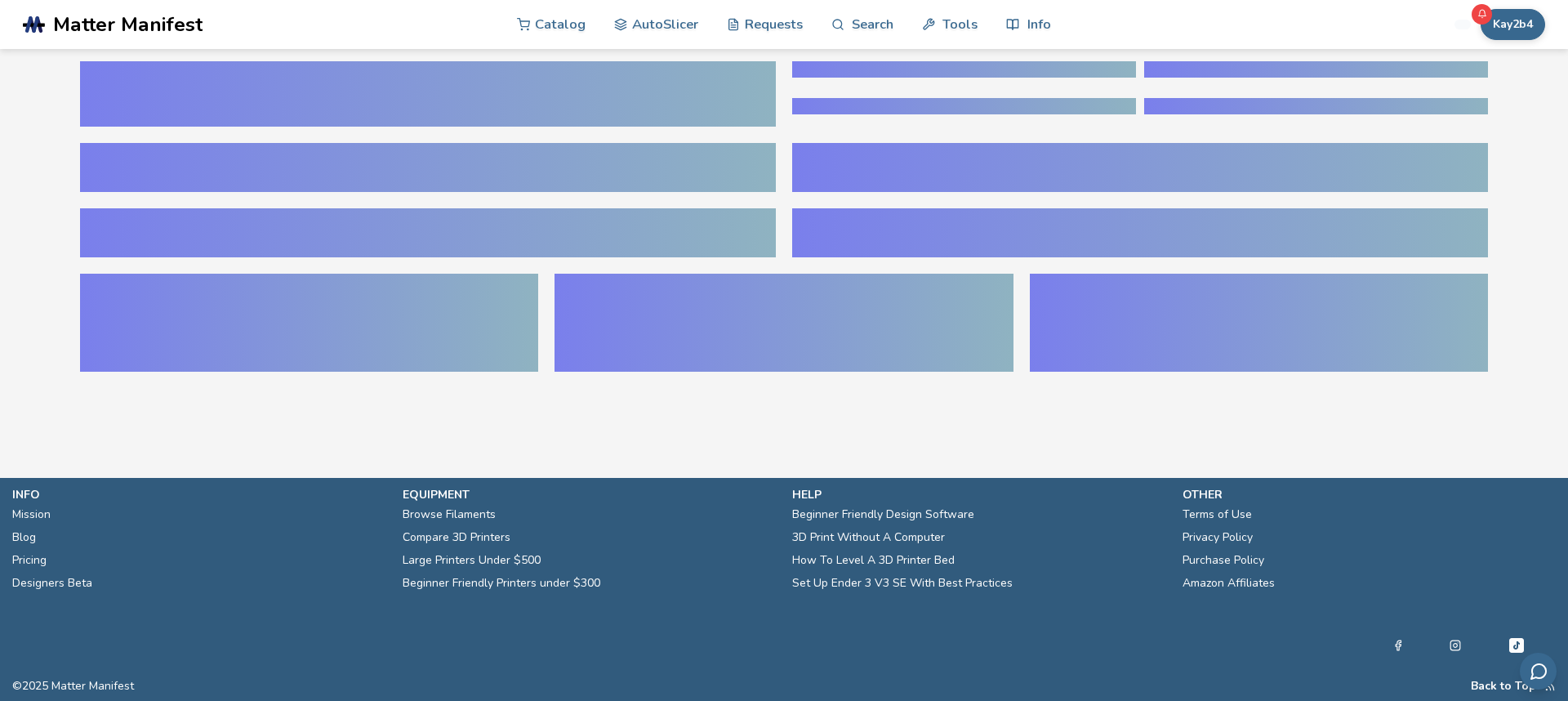
click at [902, 387] on section at bounding box center [784, 225] width 1470 height 351
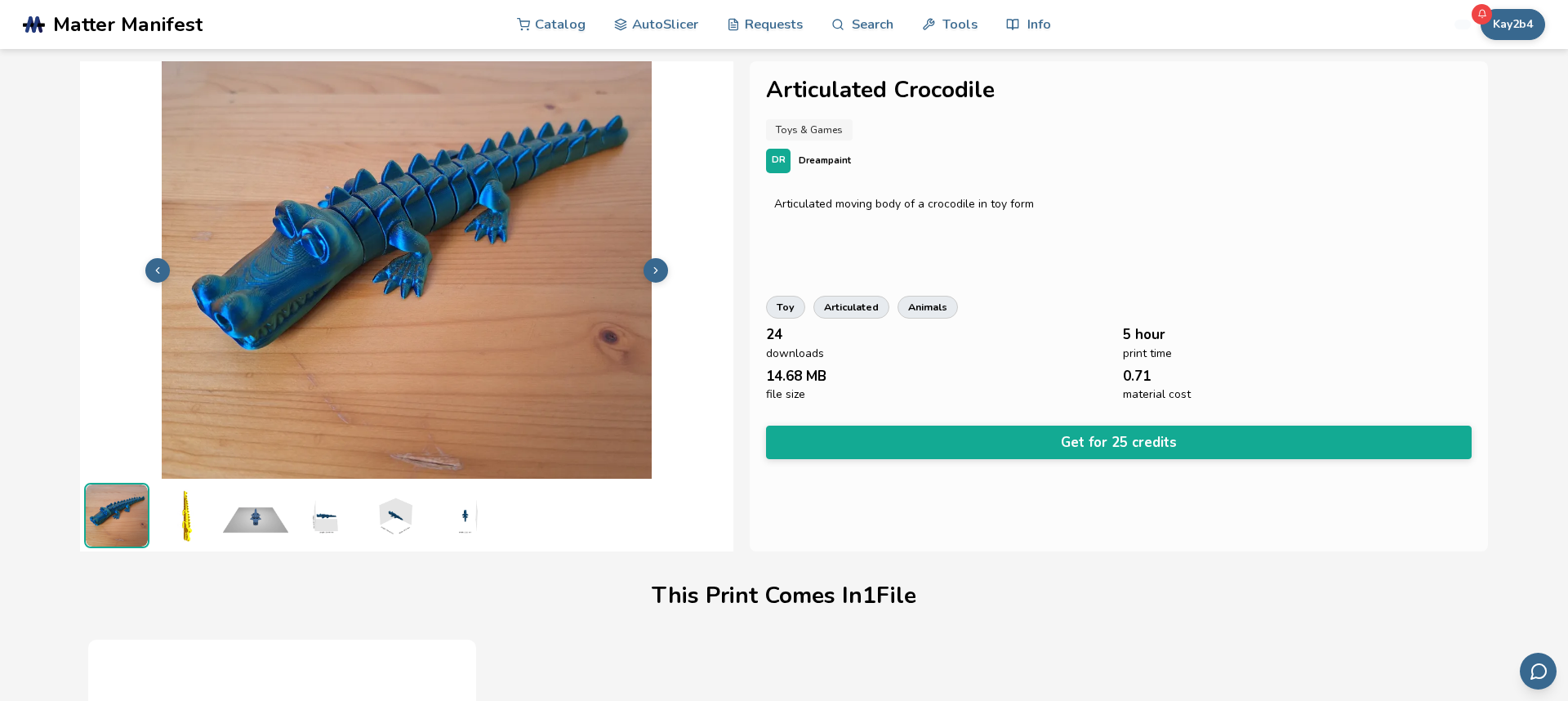
click at [916, 425] on button "Get for 25 credits" at bounding box center [1118, 442] width 705 height 33
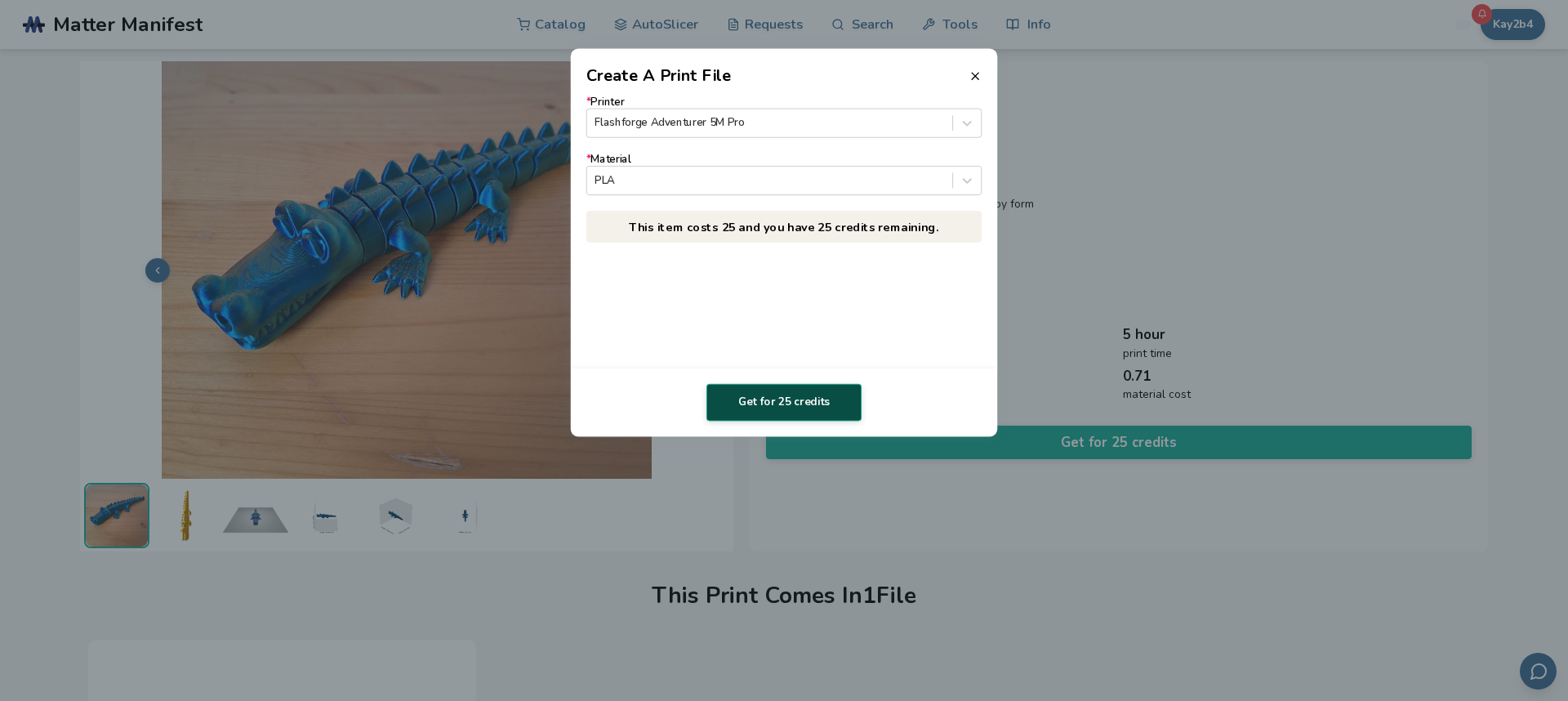
click at [809, 394] on button "Get for 25 credits" at bounding box center [784, 402] width 155 height 38
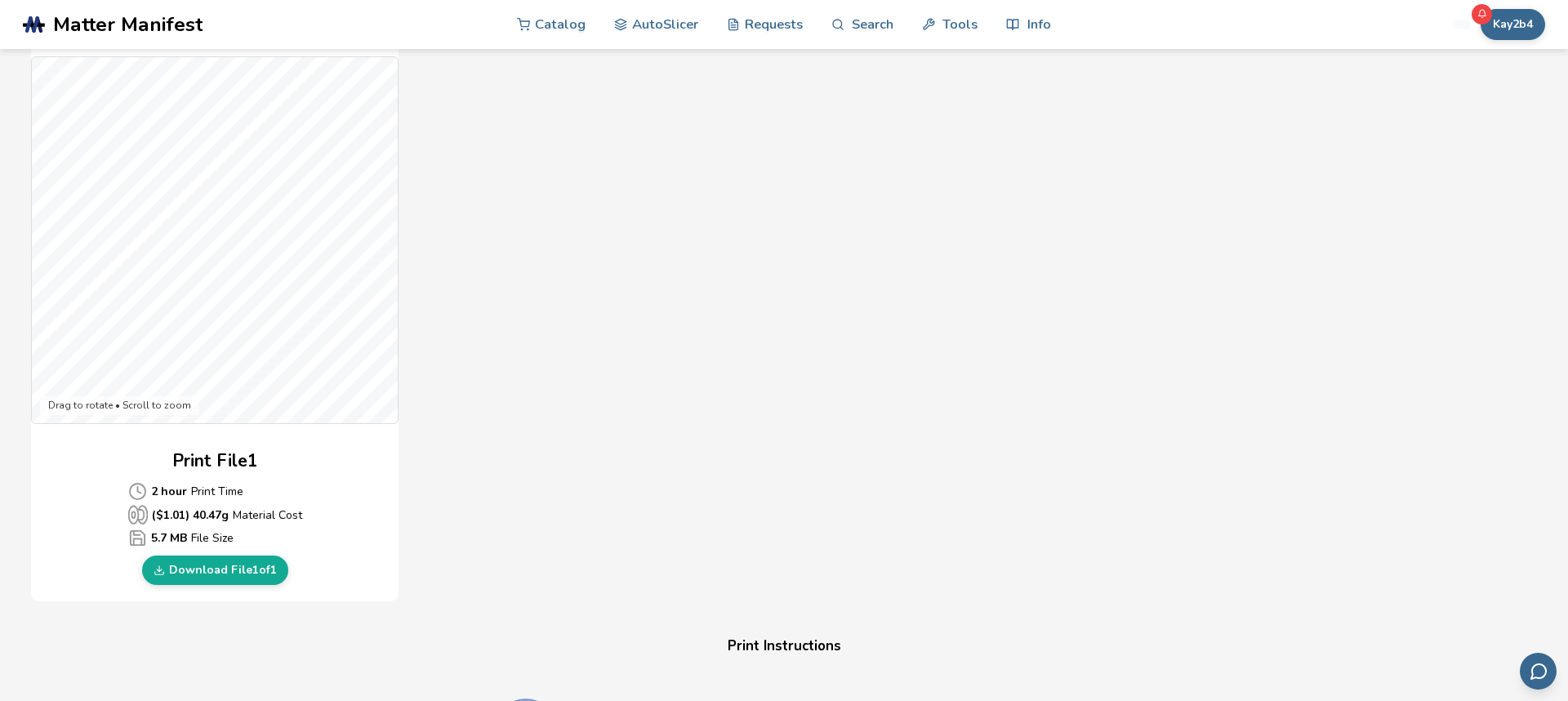
scroll to position [418, 0]
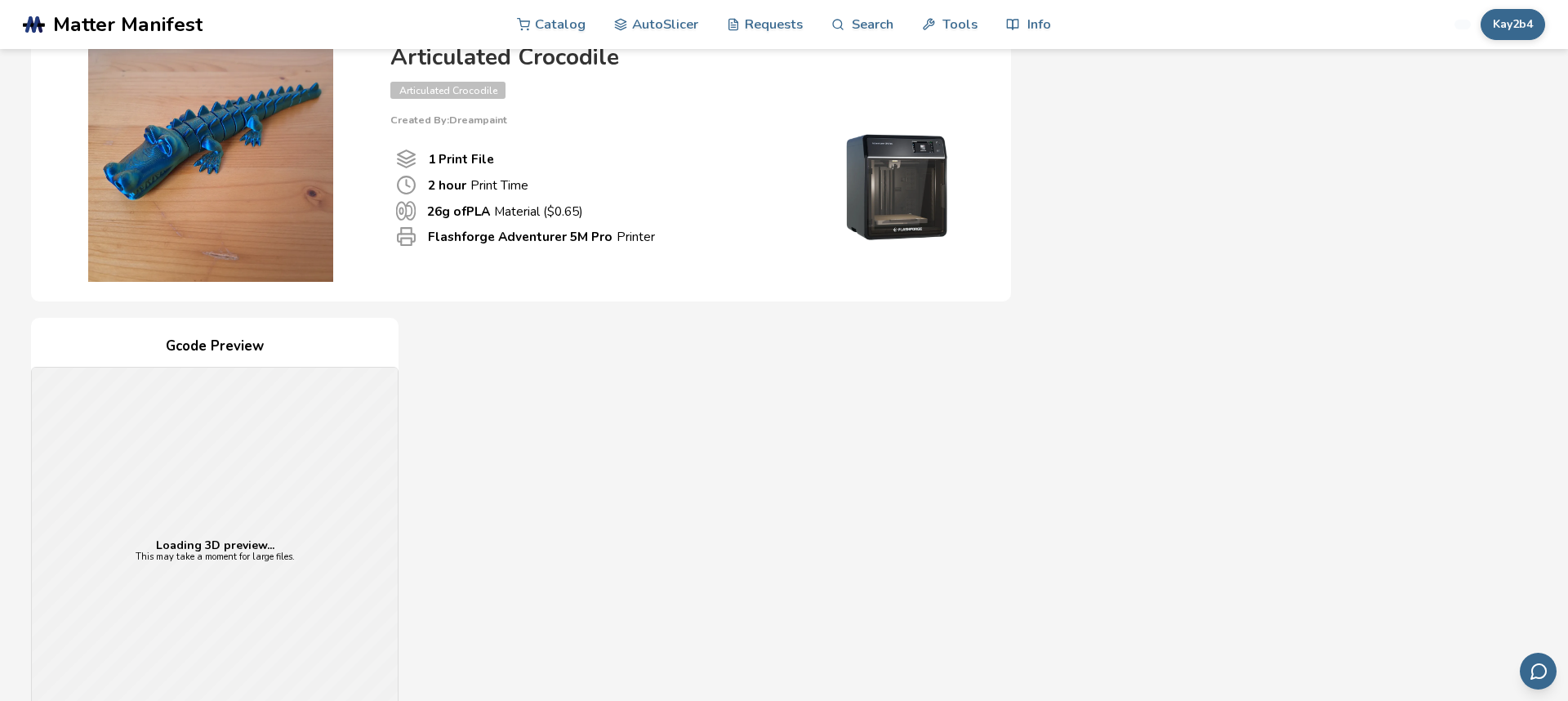
scroll to position [115, 0]
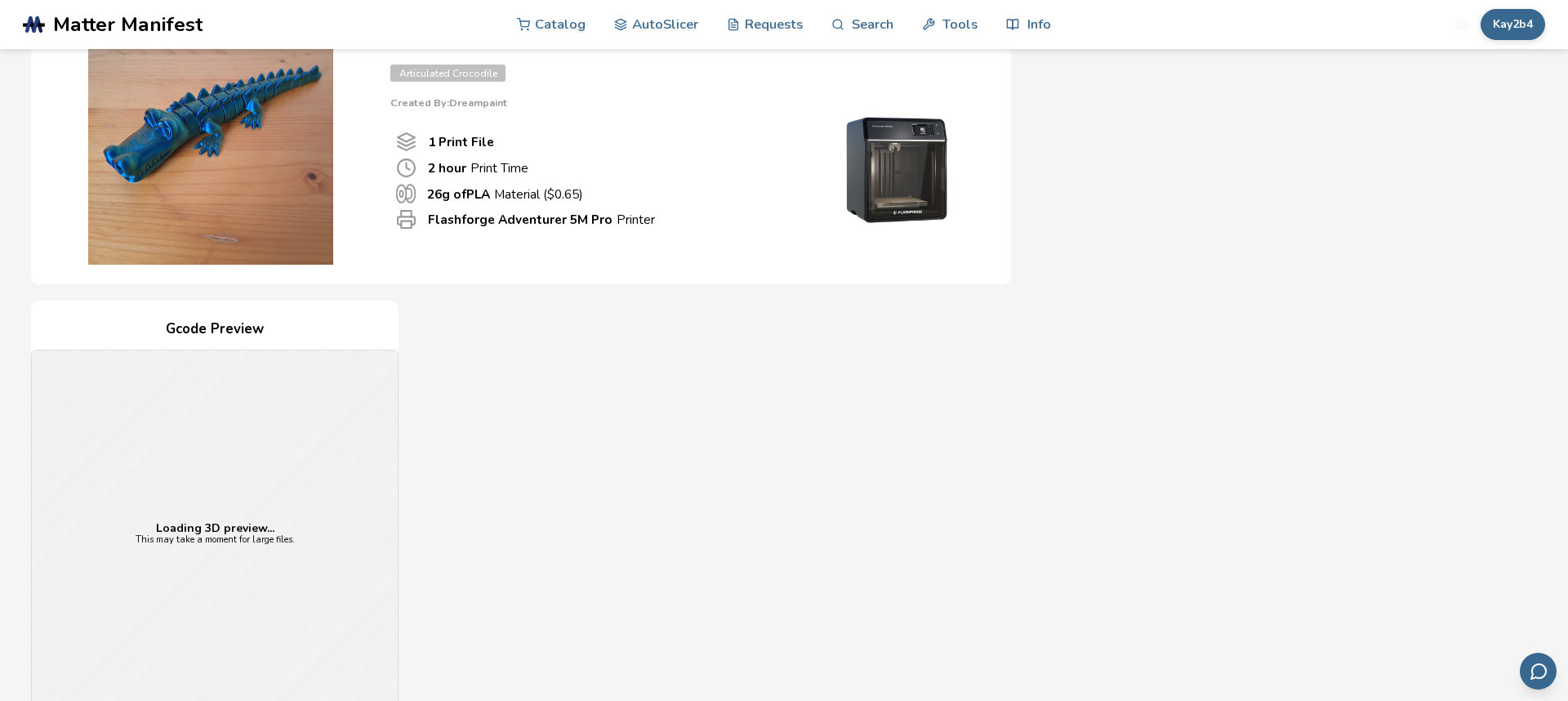
click at [226, 641] on div "Loading 3D preview... This may take a moment for large files." at bounding box center [215, 534] width 366 height 366
click at [228, 641] on div "Loading 3D preview... This may take a moment for large files." at bounding box center [215, 534] width 366 height 366
click at [217, 636] on div "Loading 3D preview... This may take a moment for large files." at bounding box center [215, 534] width 366 height 366
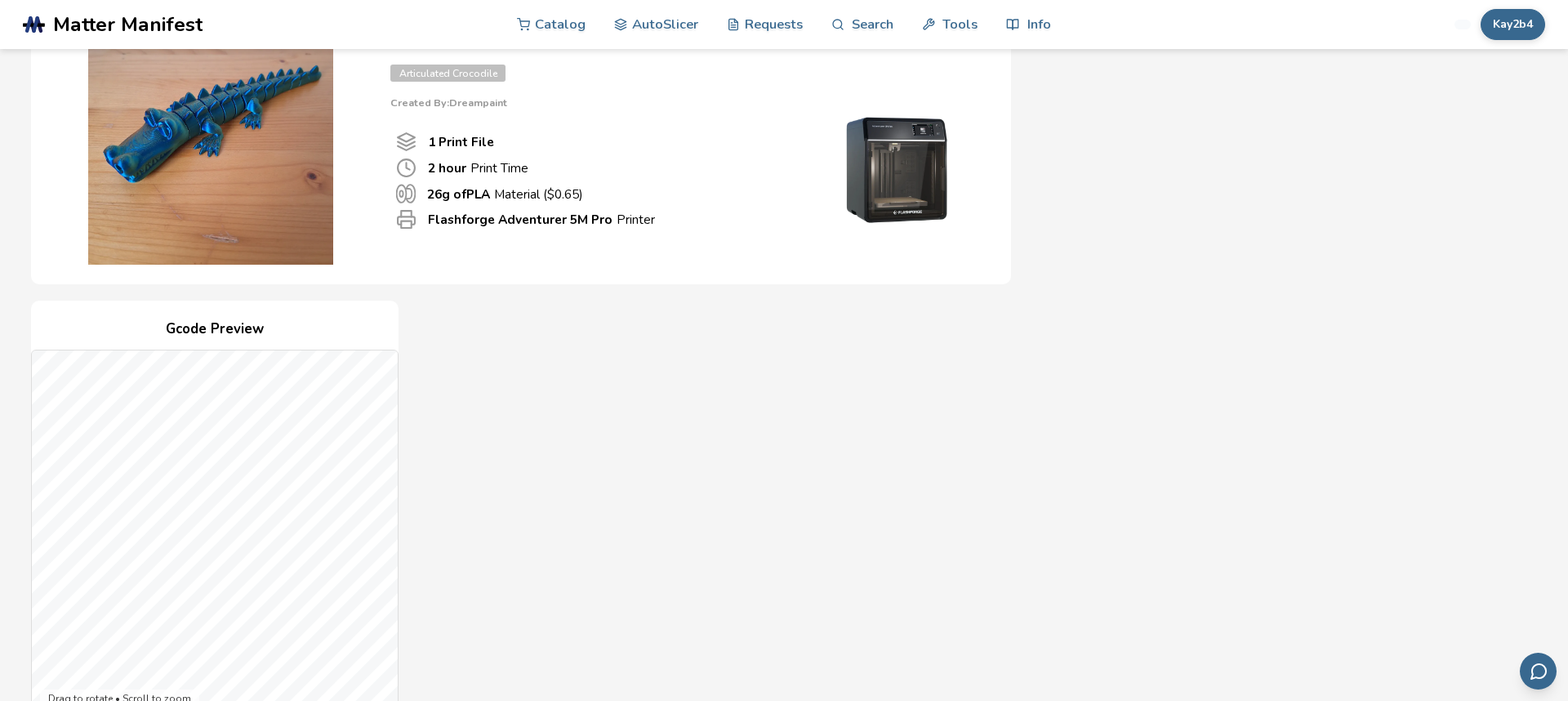
scroll to position [360, 0]
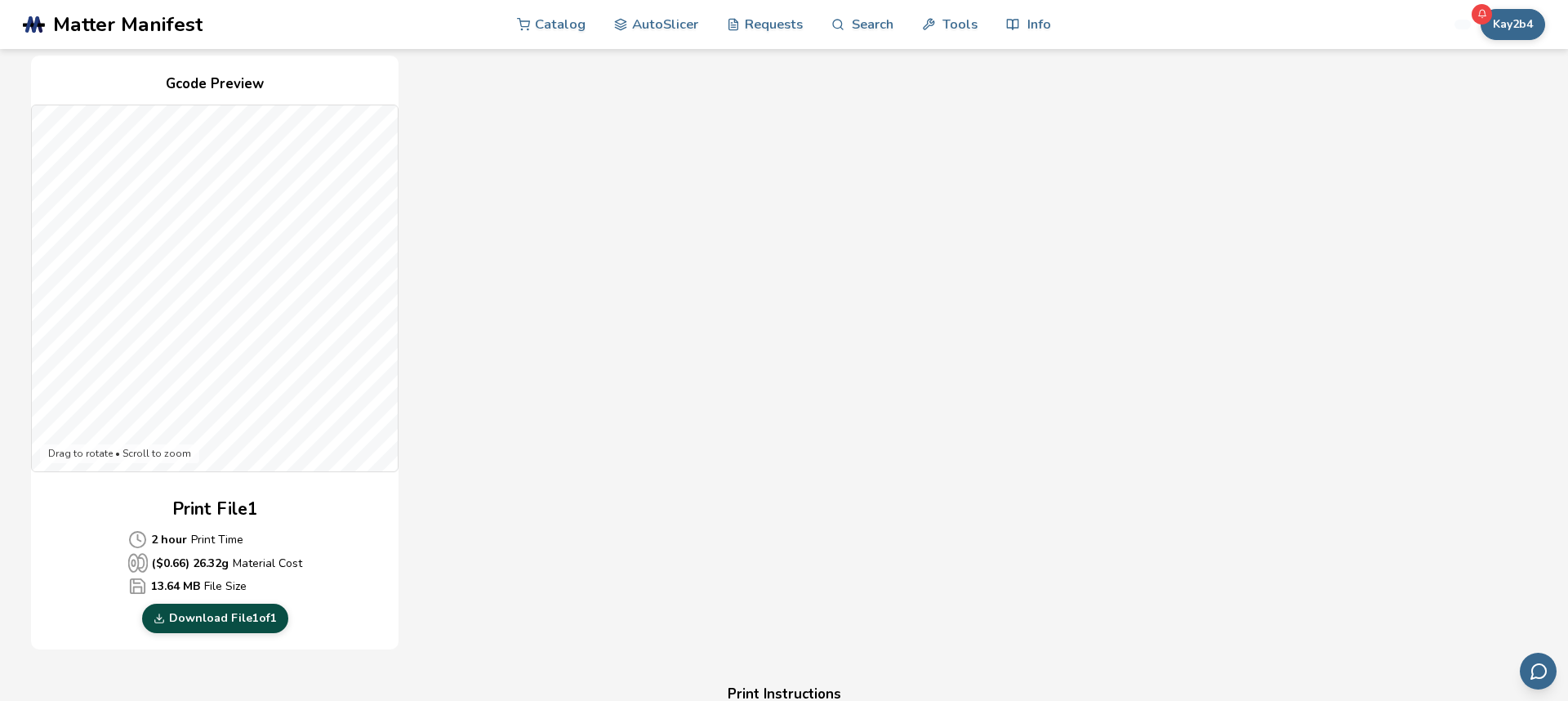
click at [172, 625] on link "Download File 1 of 1" at bounding box center [215, 618] width 146 height 29
